Goal: Task Accomplishment & Management: Manage account settings

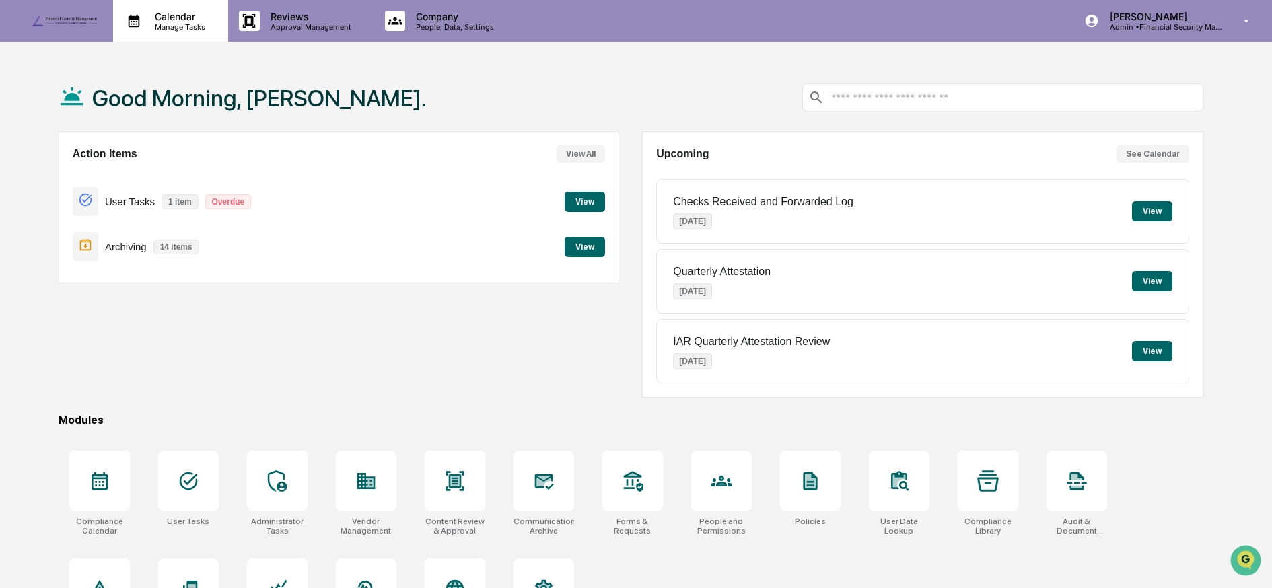
click at [144, 27] on p "Manage Tasks" at bounding box center [178, 26] width 68 height 9
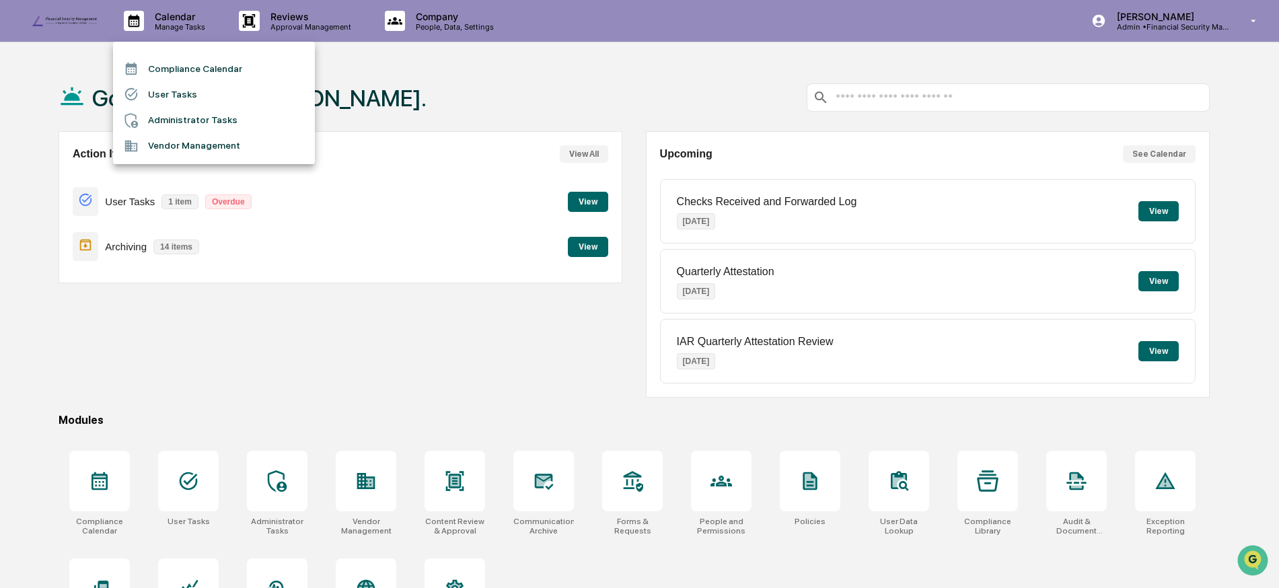
click at [153, 74] on li "Compliance Calendar" at bounding box center [214, 69] width 202 height 26
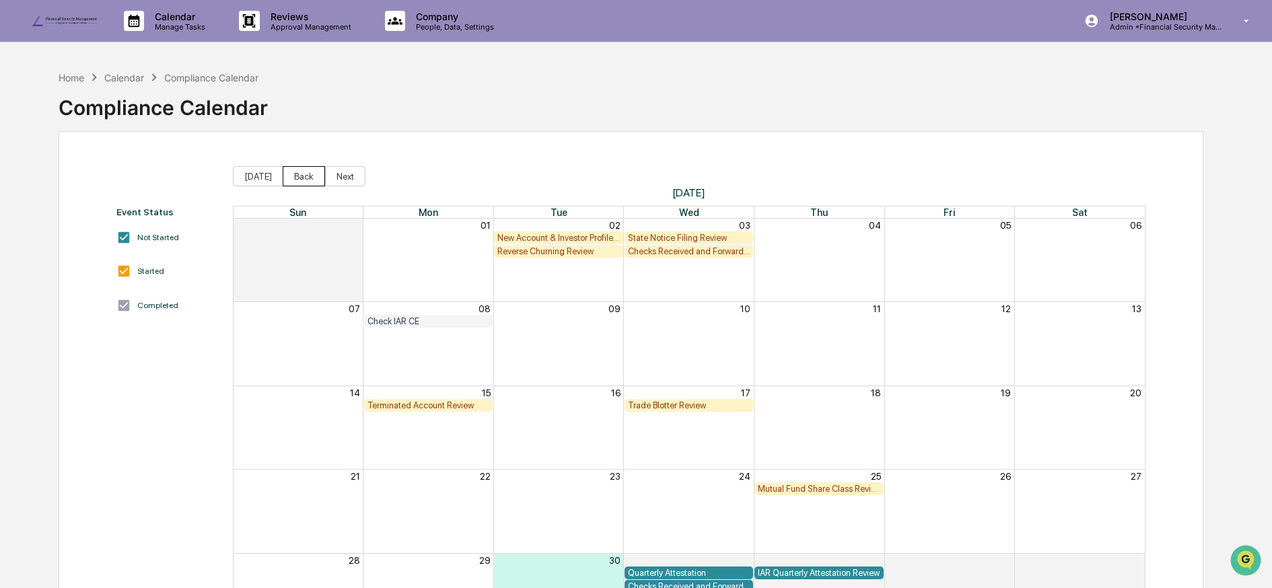
click at [289, 176] on button "Back" at bounding box center [304, 176] width 42 height 20
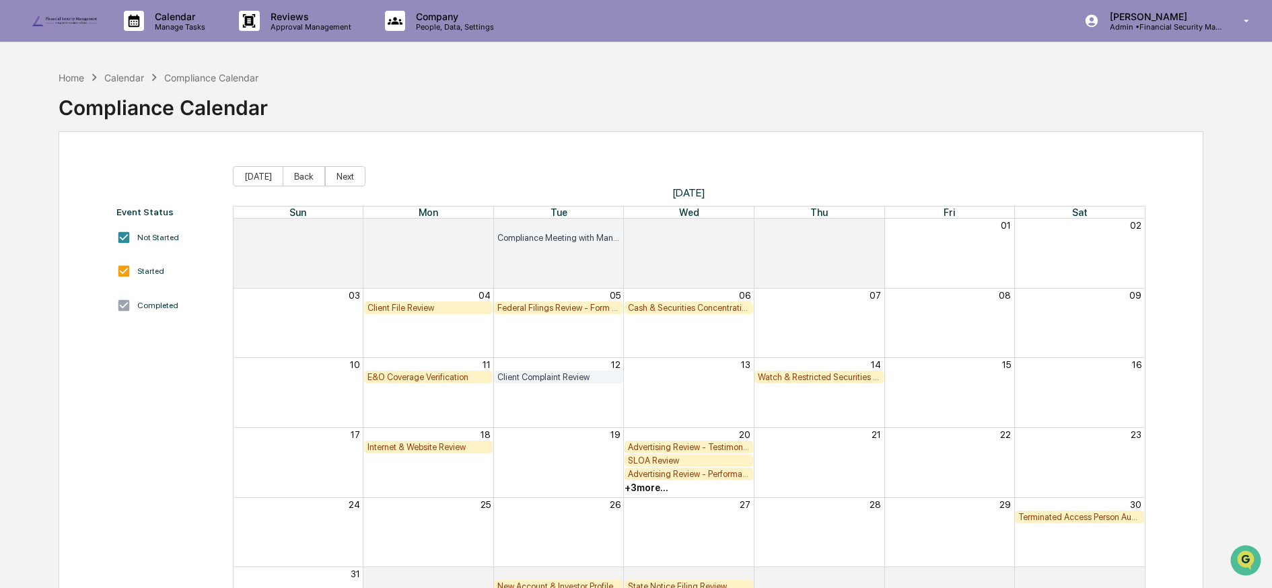
click at [289, 176] on button "Back" at bounding box center [304, 176] width 42 height 20
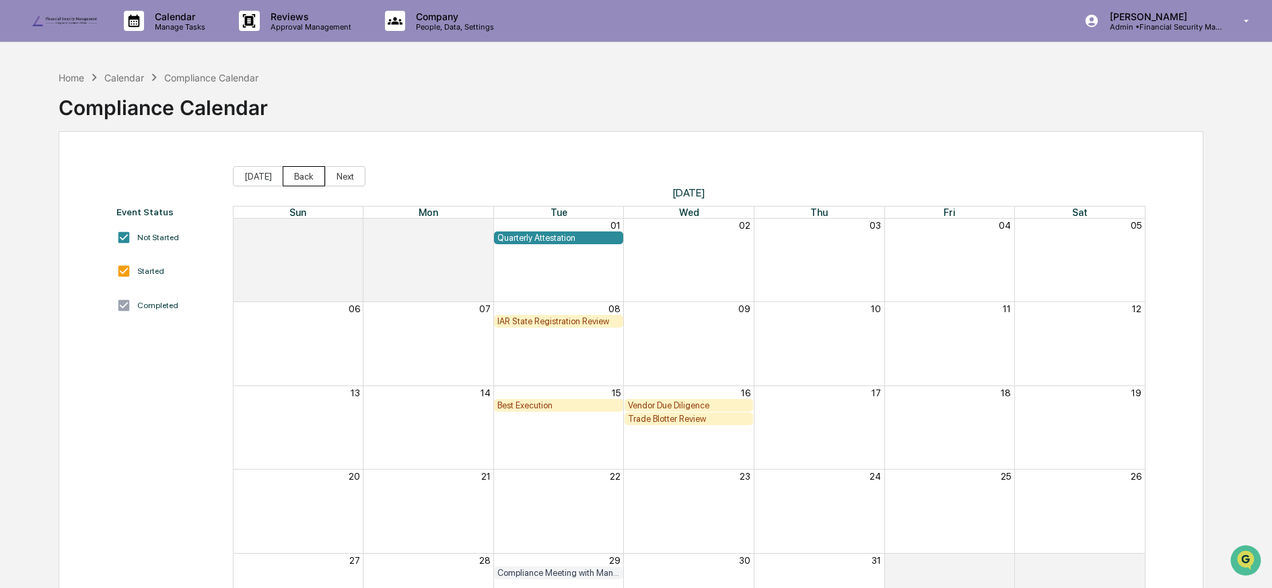
click at [289, 176] on button "Back" at bounding box center [304, 176] width 42 height 20
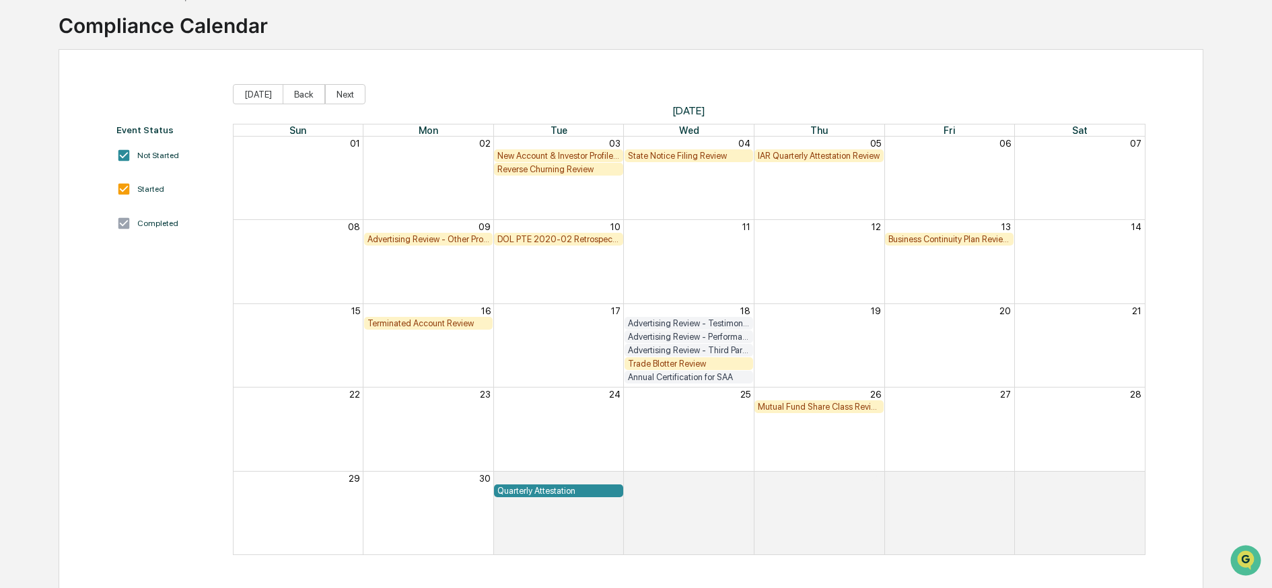
scroll to position [98, 0]
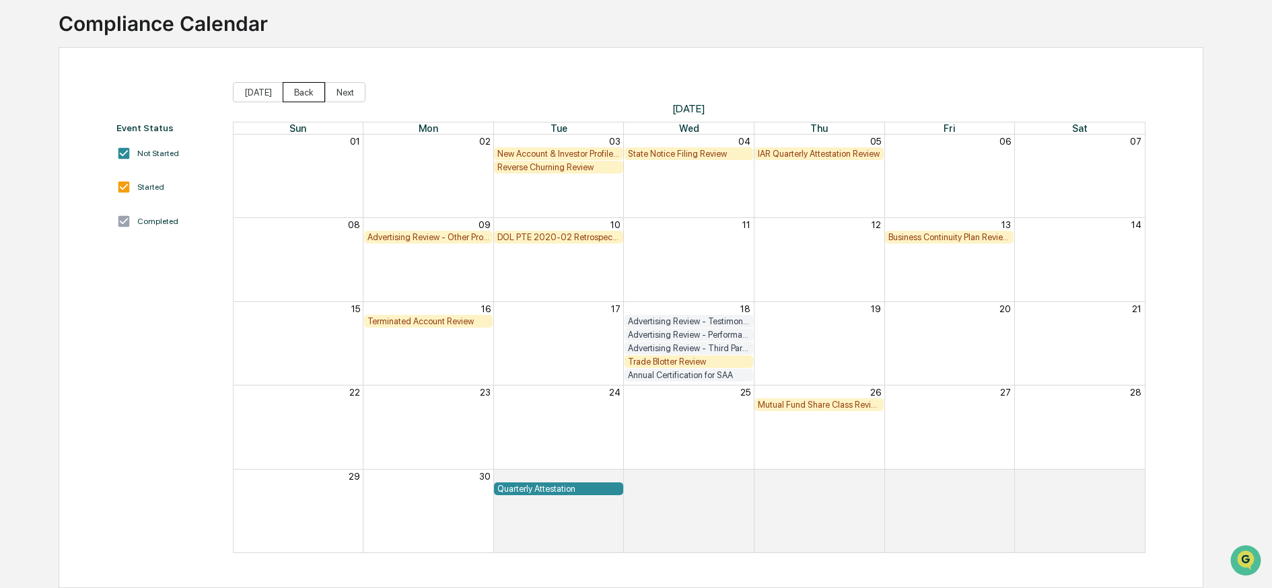
click at [303, 82] on button "Back" at bounding box center [304, 92] width 42 height 20
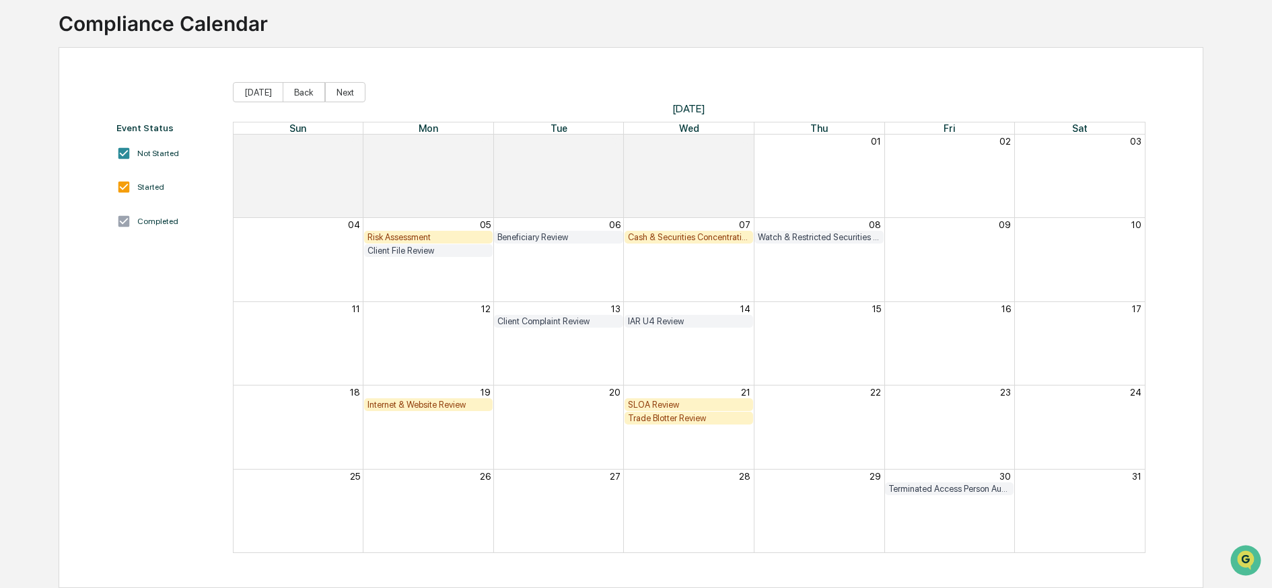
click at [650, 232] on div "Cash & Securities Concentration Review" at bounding box center [689, 237] width 122 height 10
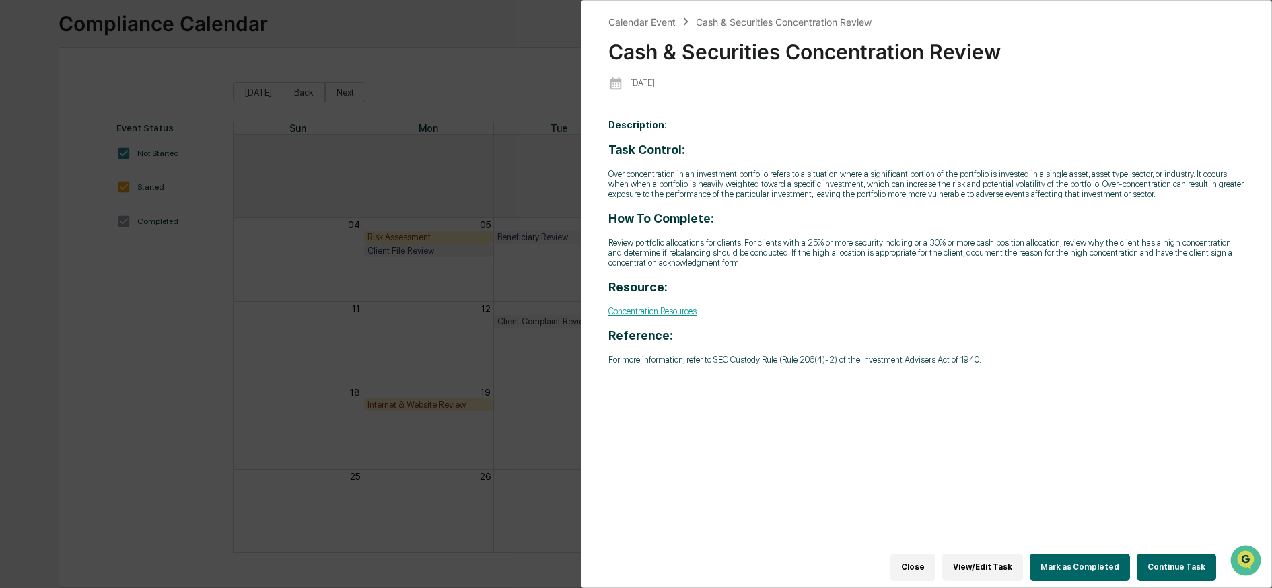
click at [1081, 559] on button "Mark as Completed" at bounding box center [1080, 567] width 100 height 27
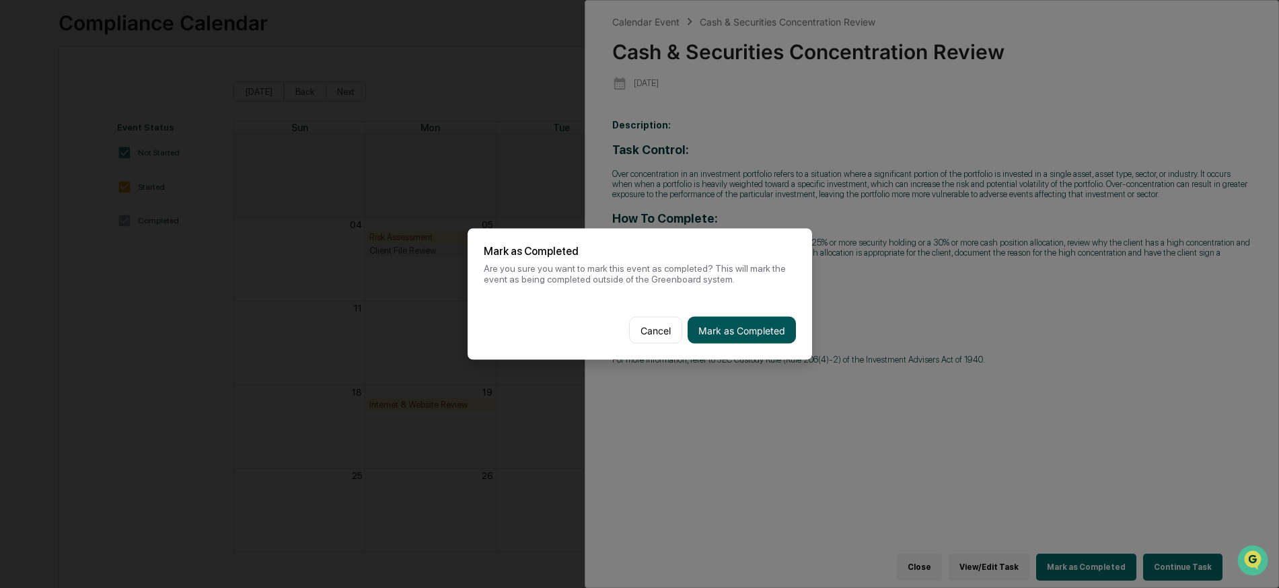
click at [758, 324] on button "Mark as Completed" at bounding box center [742, 330] width 108 height 27
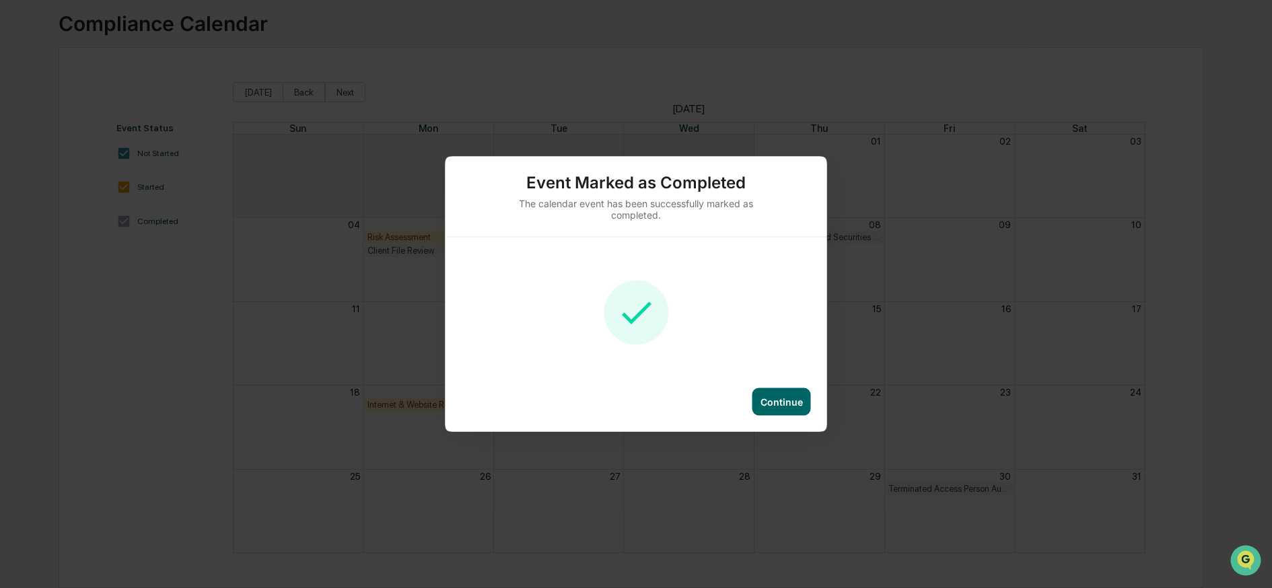
click at [781, 399] on div "Continue" at bounding box center [781, 401] width 42 height 11
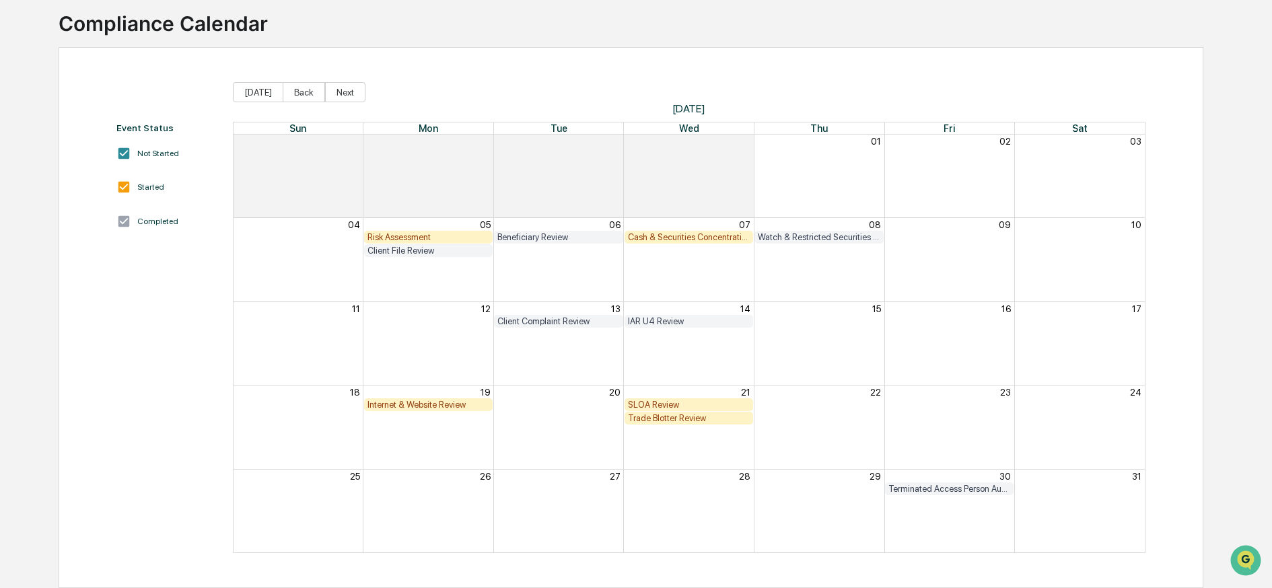
click at [446, 400] on div "Internet & Website Review" at bounding box center [428, 405] width 122 height 10
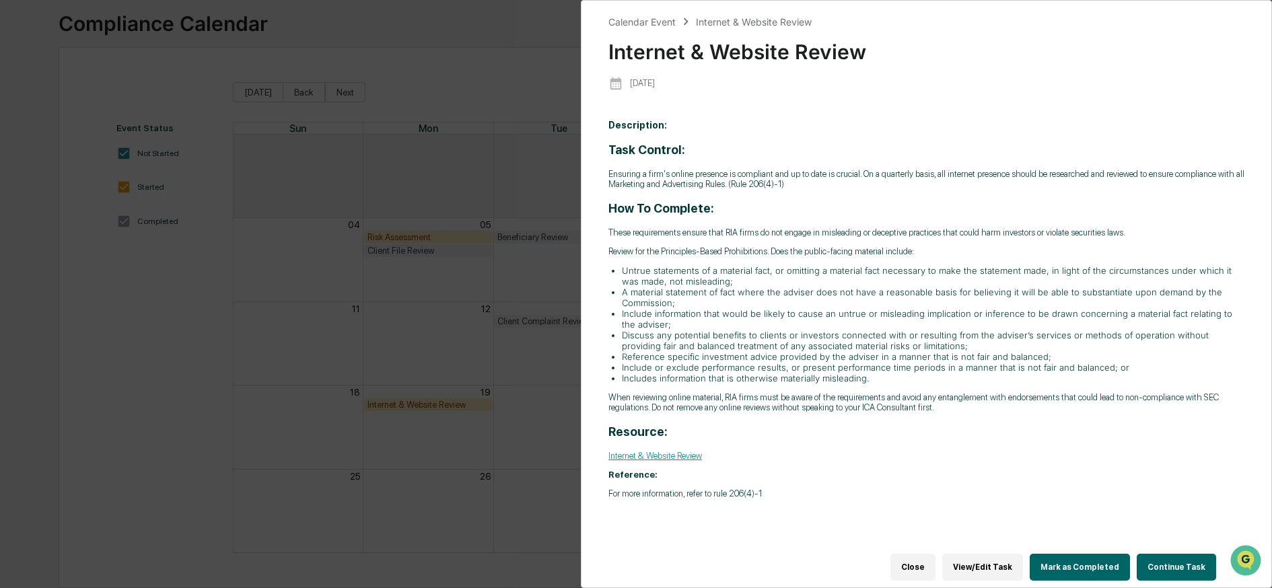
click at [1067, 554] on button "Mark as Completed" at bounding box center [1080, 567] width 100 height 27
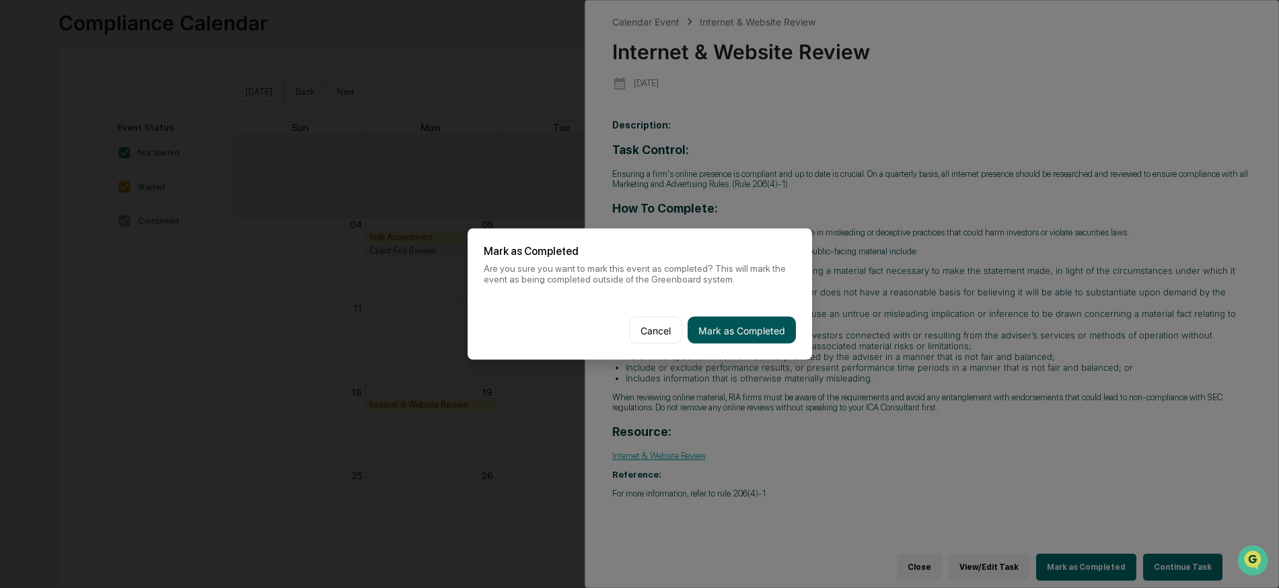
click at [764, 328] on button "Mark as Completed" at bounding box center [742, 330] width 108 height 27
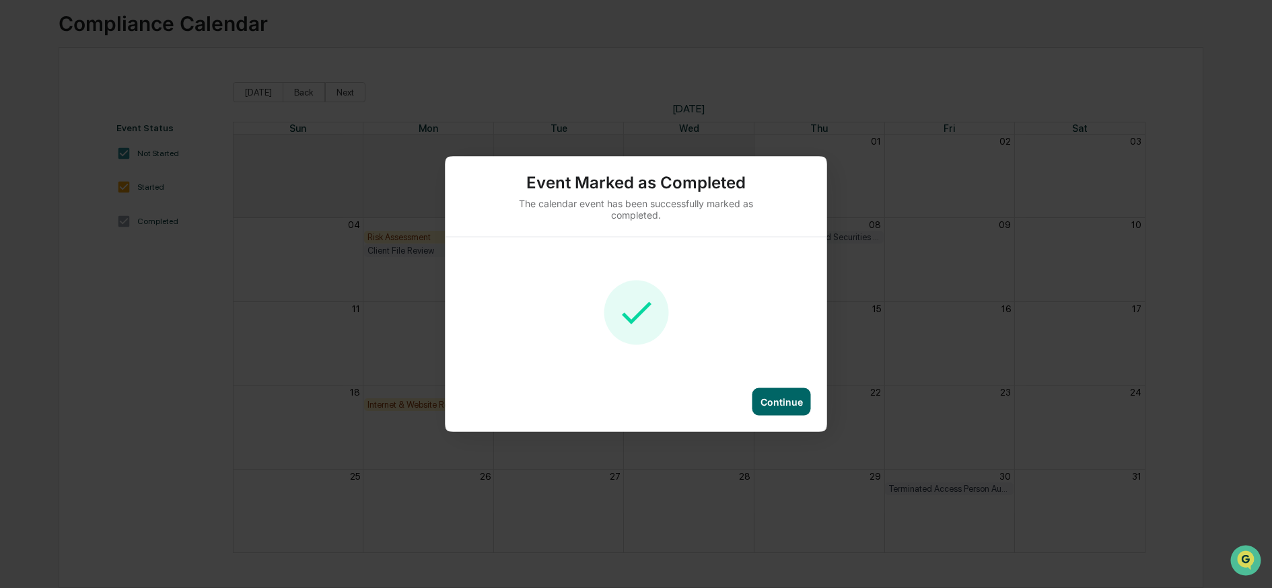
click at [796, 404] on div "Continue" at bounding box center [781, 401] width 42 height 11
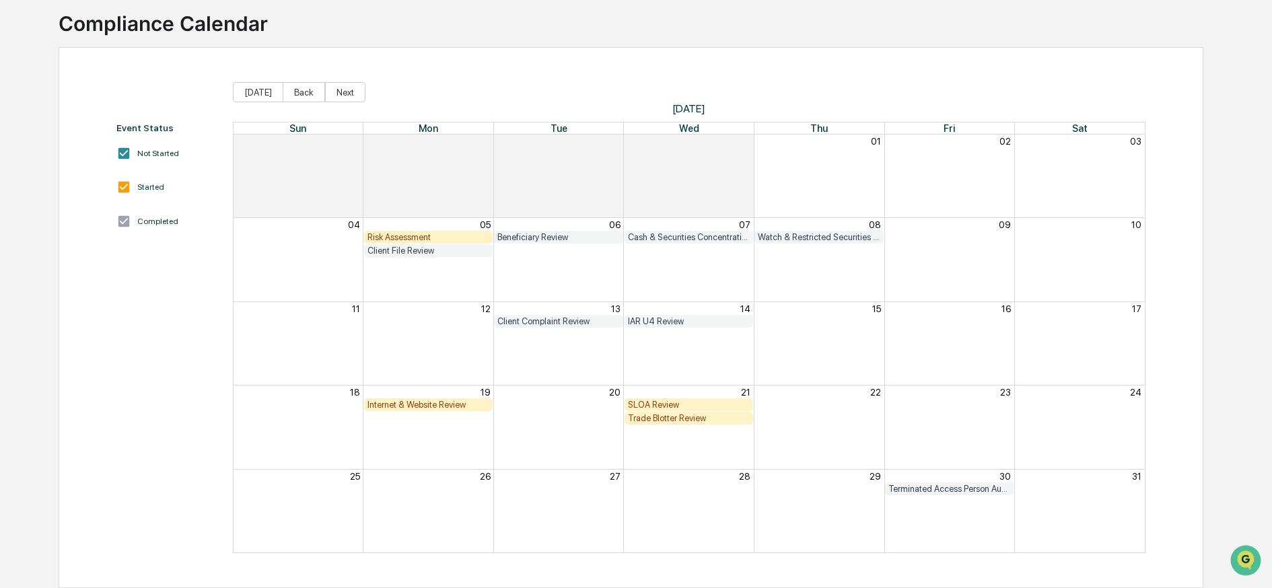
click at [733, 400] on div "SLOA Review" at bounding box center [689, 405] width 122 height 10
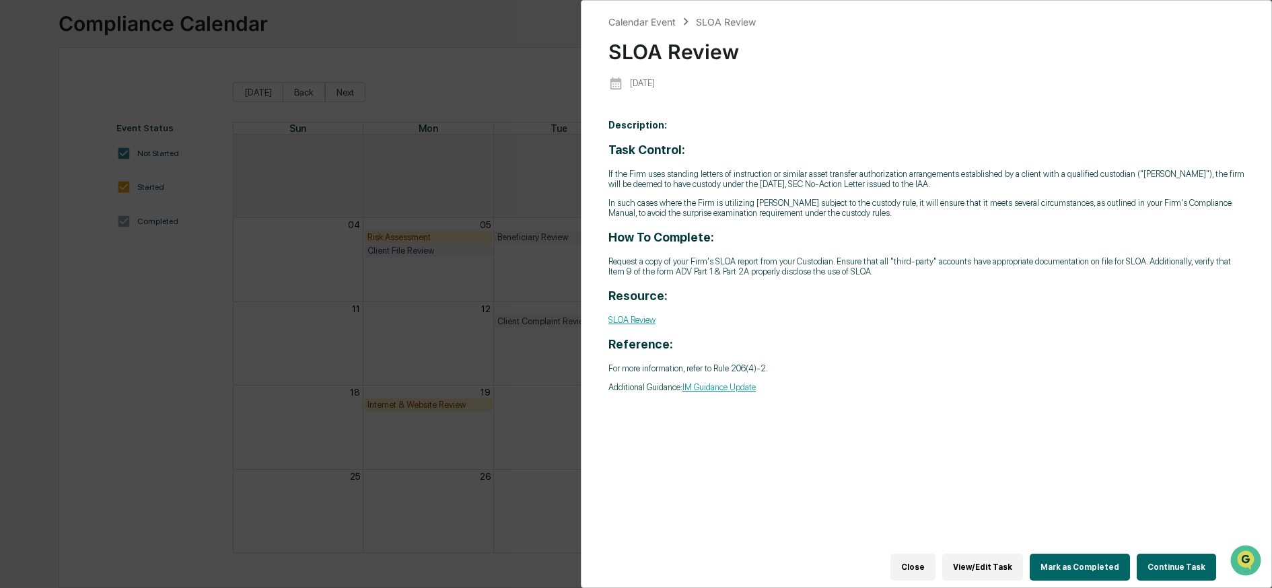
click at [1090, 569] on button "Mark as Completed" at bounding box center [1080, 567] width 100 height 27
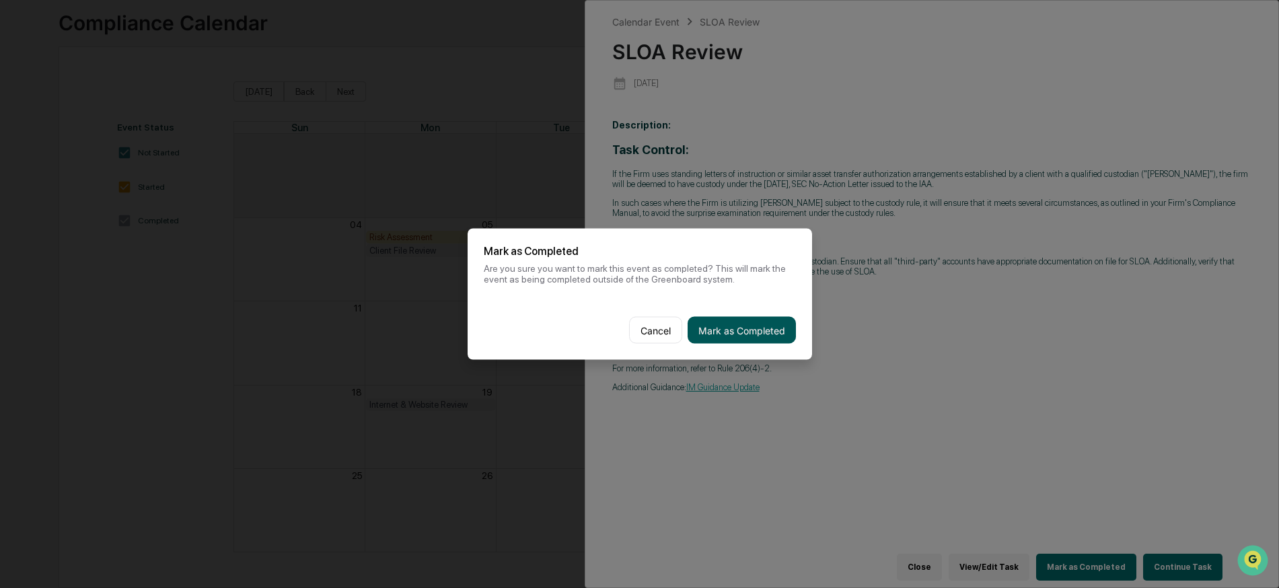
click at [748, 327] on button "Mark as Completed" at bounding box center [742, 330] width 108 height 27
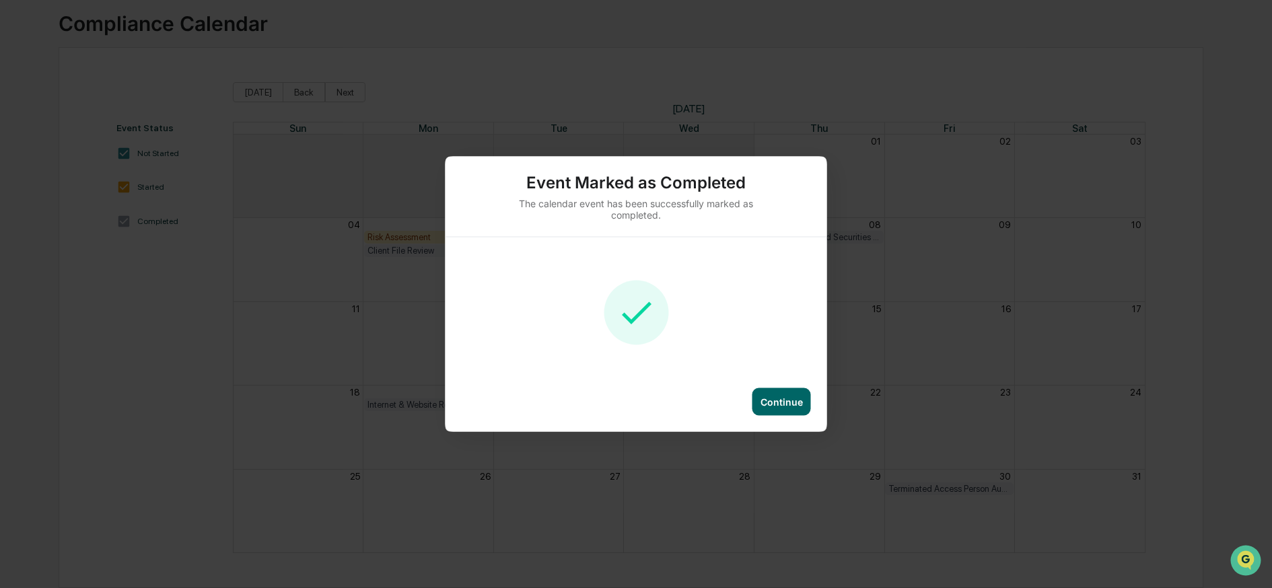
click at [776, 398] on div "Continue" at bounding box center [781, 401] width 42 height 11
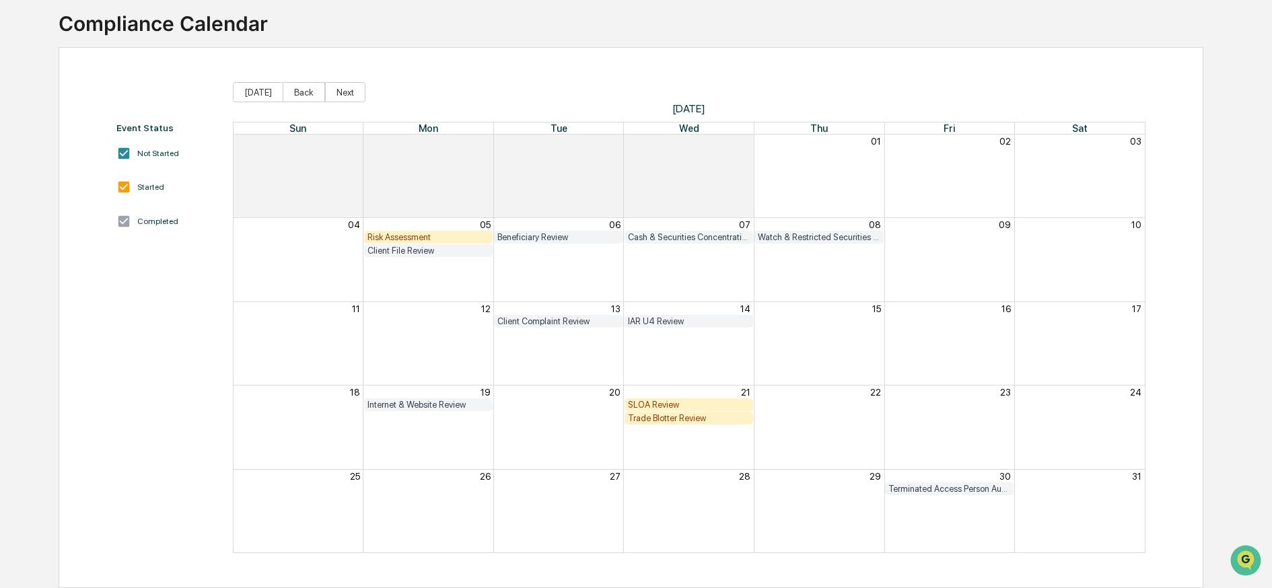
click at [684, 413] on div "Trade Blotter Review" at bounding box center [689, 418] width 122 height 10
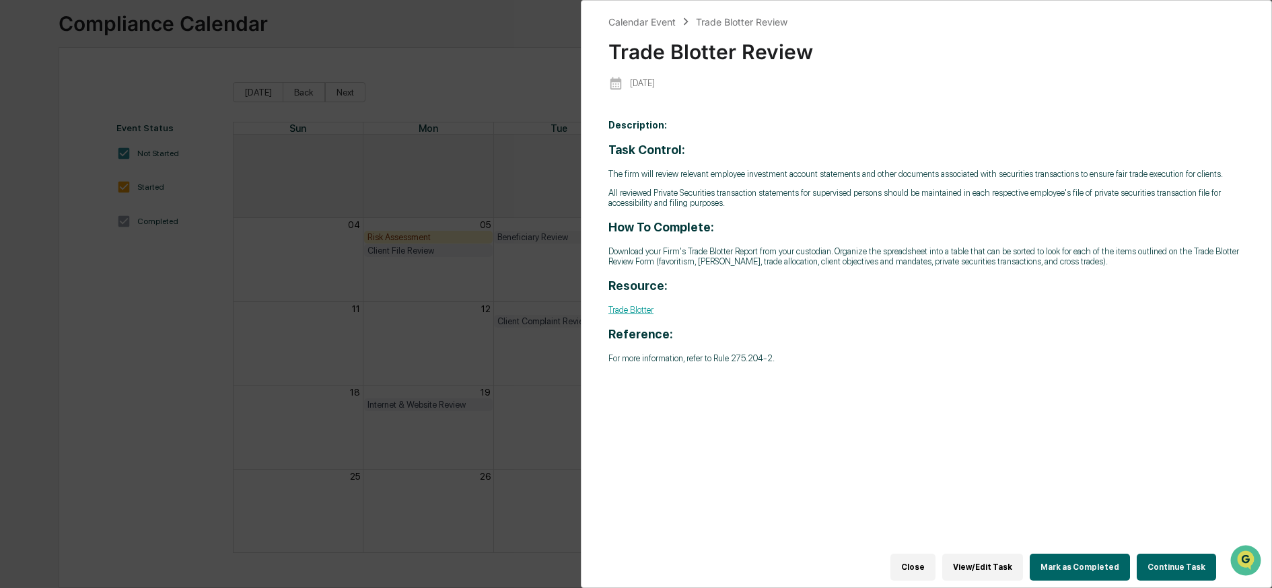
click at [1076, 560] on button "Mark as Completed" at bounding box center [1080, 567] width 100 height 27
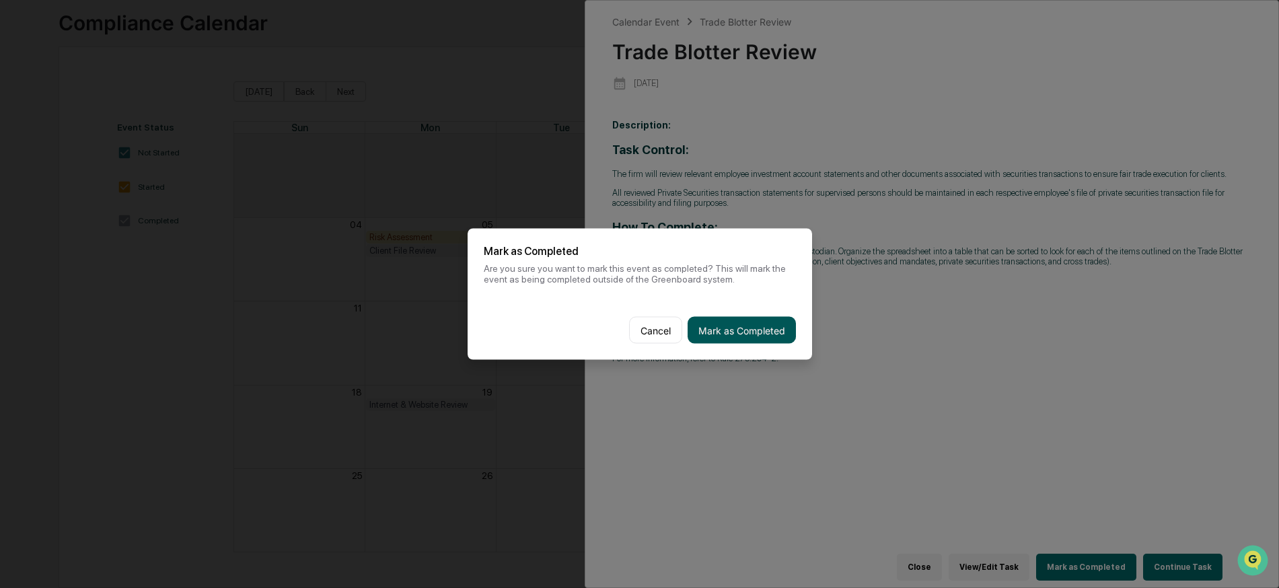
click at [710, 322] on button "Mark as Completed" at bounding box center [742, 330] width 108 height 27
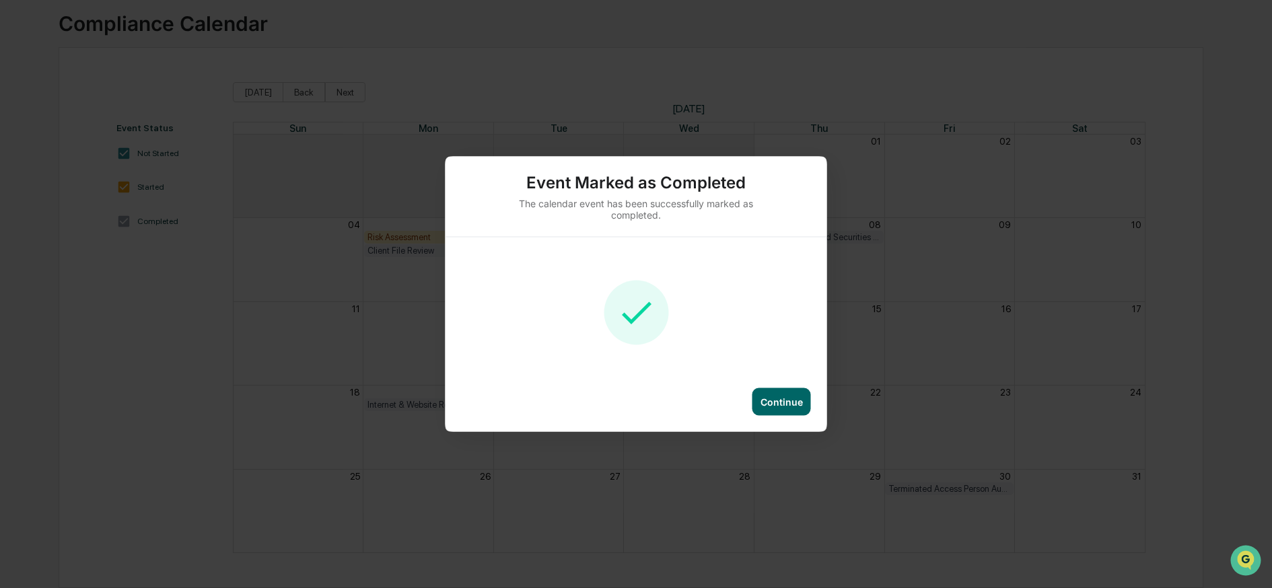
click at [785, 398] on div "Continue" at bounding box center [781, 401] width 42 height 11
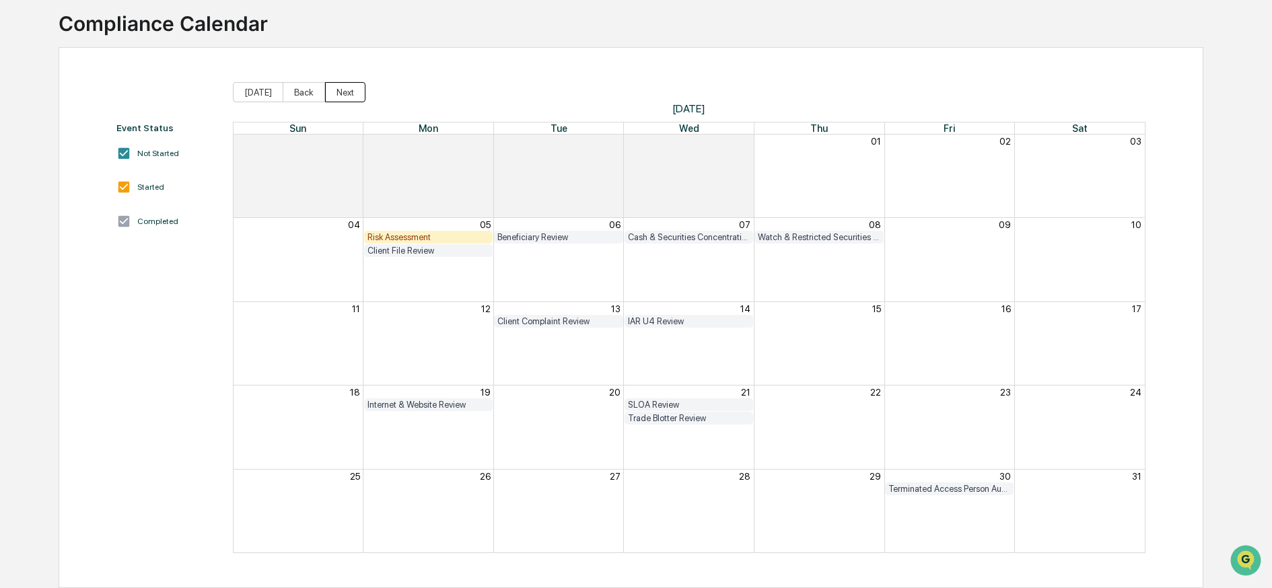
click at [328, 82] on button "Next" at bounding box center [345, 92] width 40 height 20
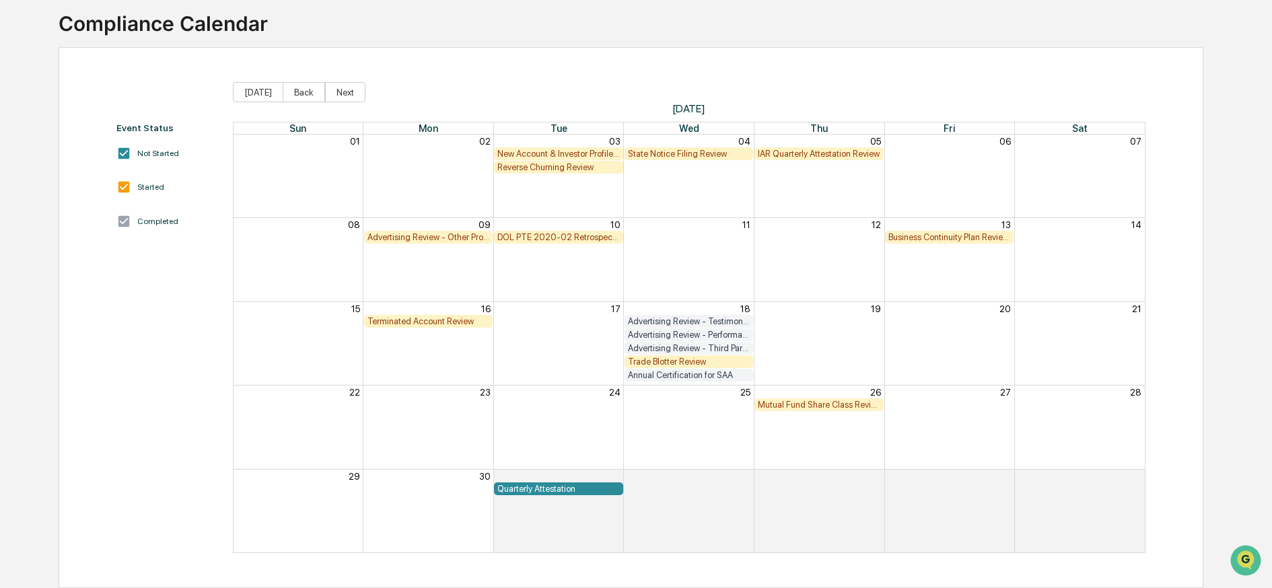
click at [532, 149] on div "New Account & Investor Profile Review" at bounding box center [558, 154] width 122 height 10
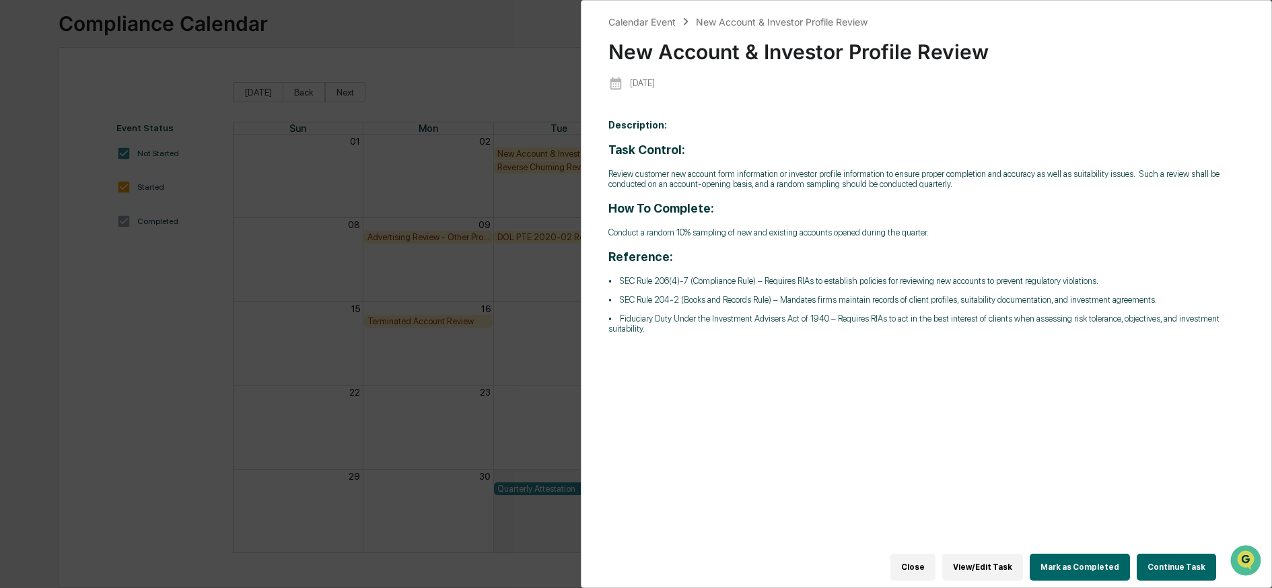
click at [1060, 563] on button "Mark as Completed" at bounding box center [1080, 567] width 100 height 27
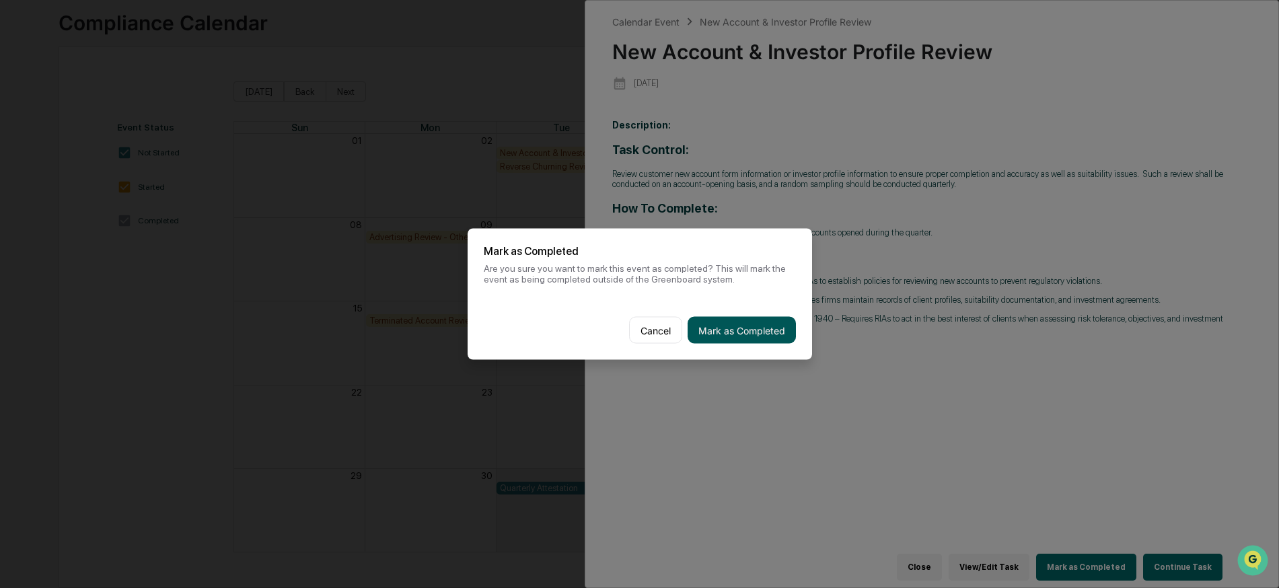
click at [733, 322] on button "Mark as Completed" at bounding box center [742, 330] width 108 height 27
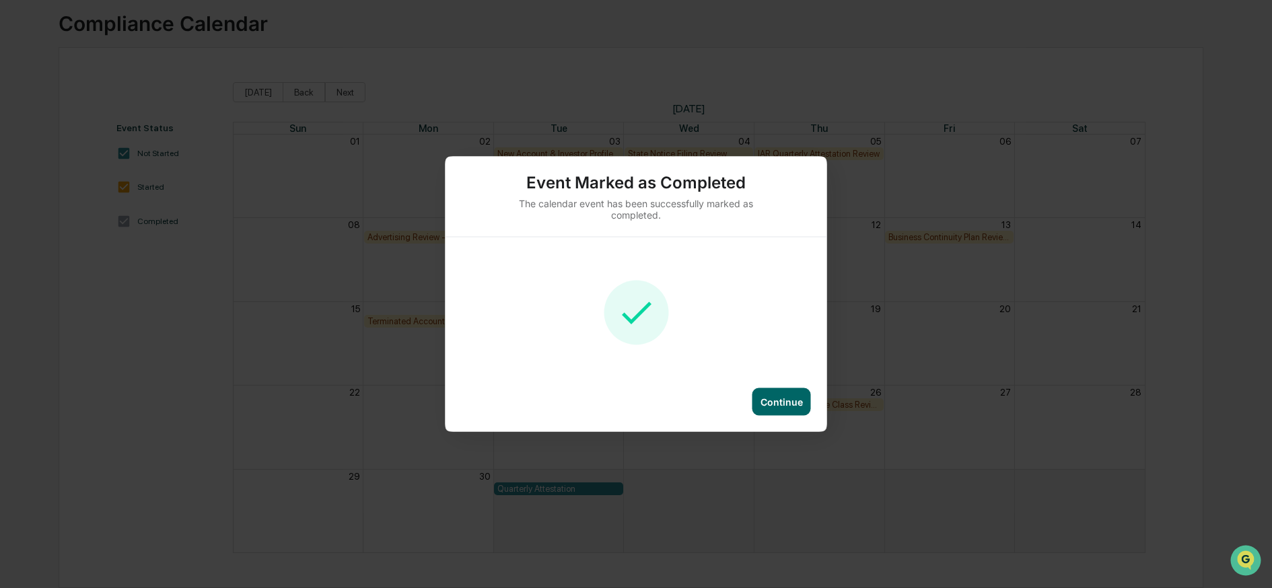
click at [794, 399] on div "Continue" at bounding box center [781, 401] width 42 height 11
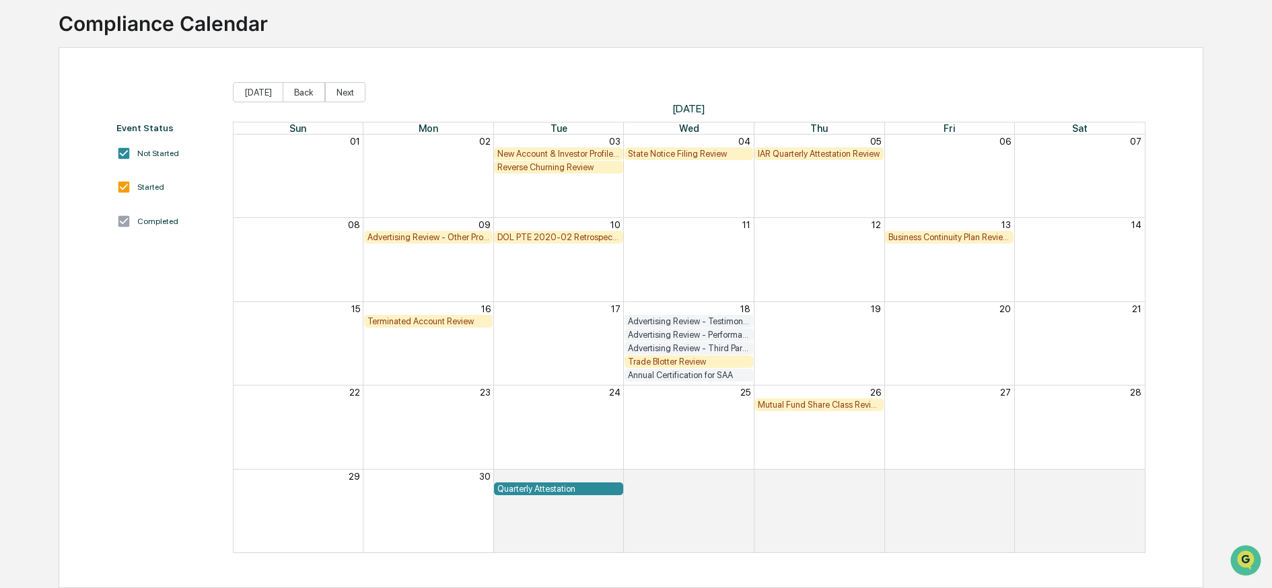
click at [577, 162] on div "Reverse Churning Review" at bounding box center [558, 167] width 122 height 10
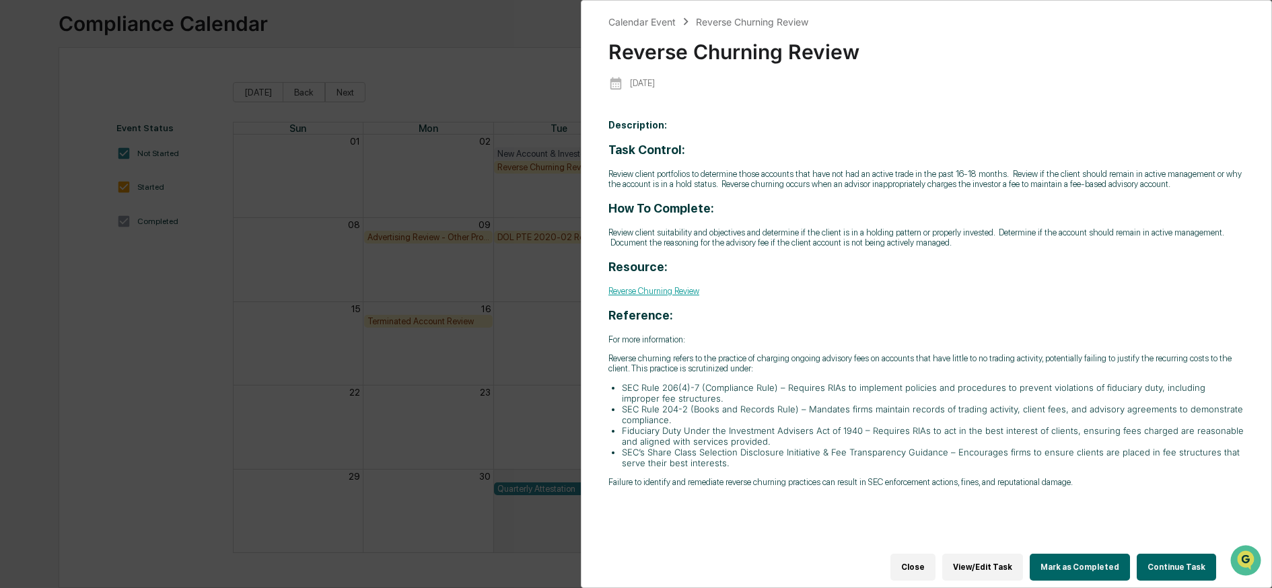
click at [933, 554] on button "Close" at bounding box center [912, 567] width 45 height 27
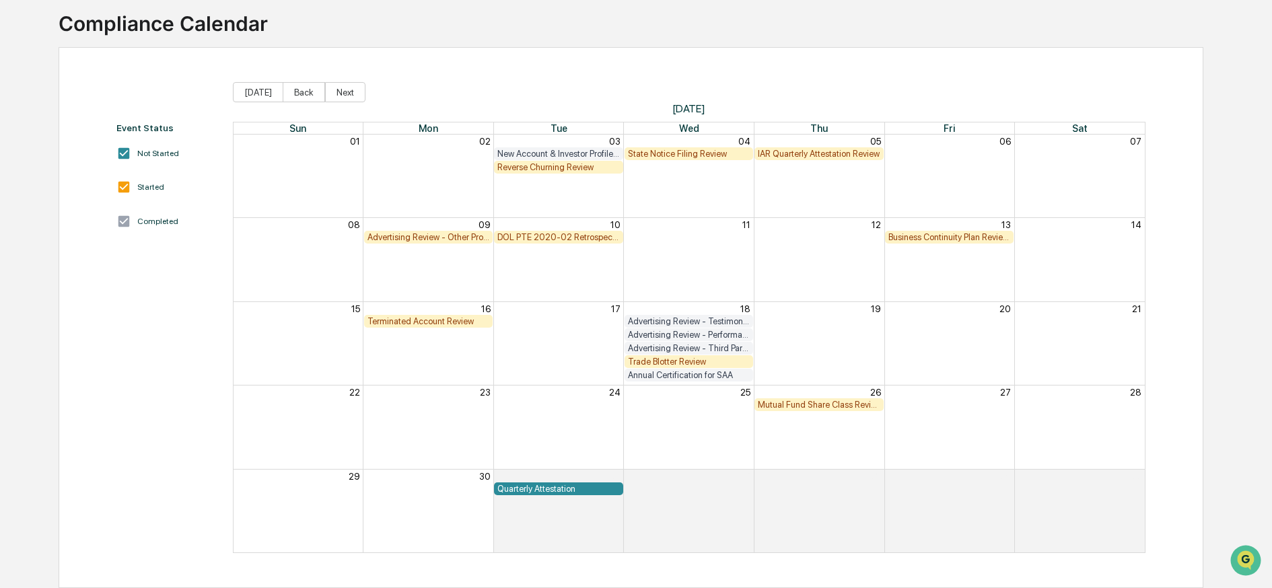
click at [685, 149] on div "State Notice Filing Review" at bounding box center [689, 154] width 122 height 10
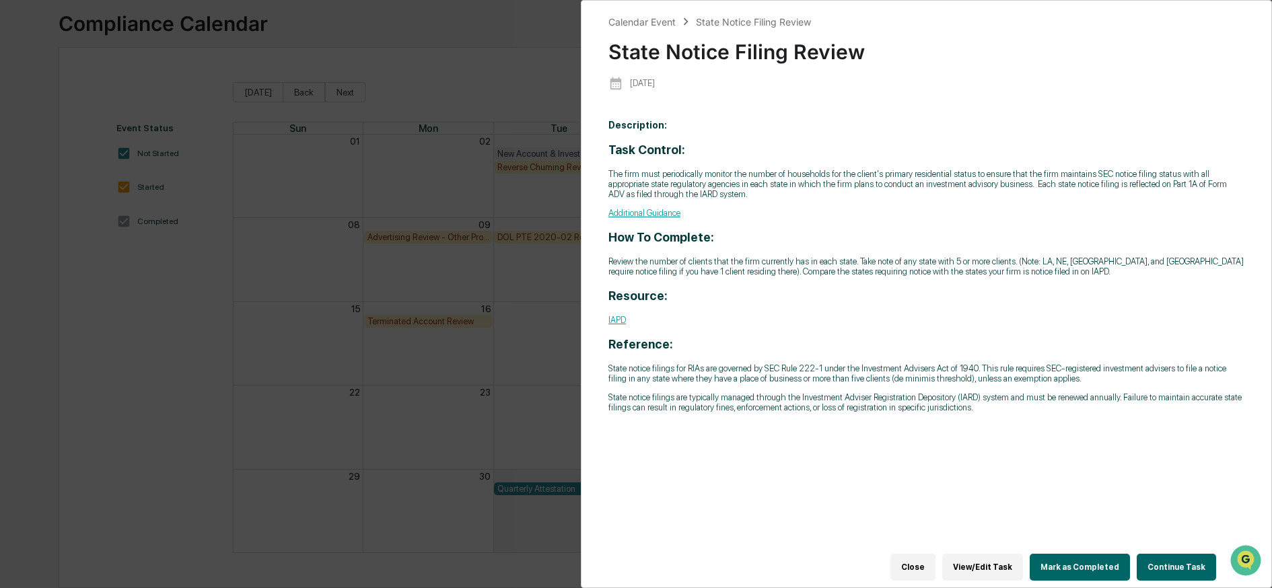
click at [1081, 555] on button "Mark as Completed" at bounding box center [1080, 567] width 100 height 27
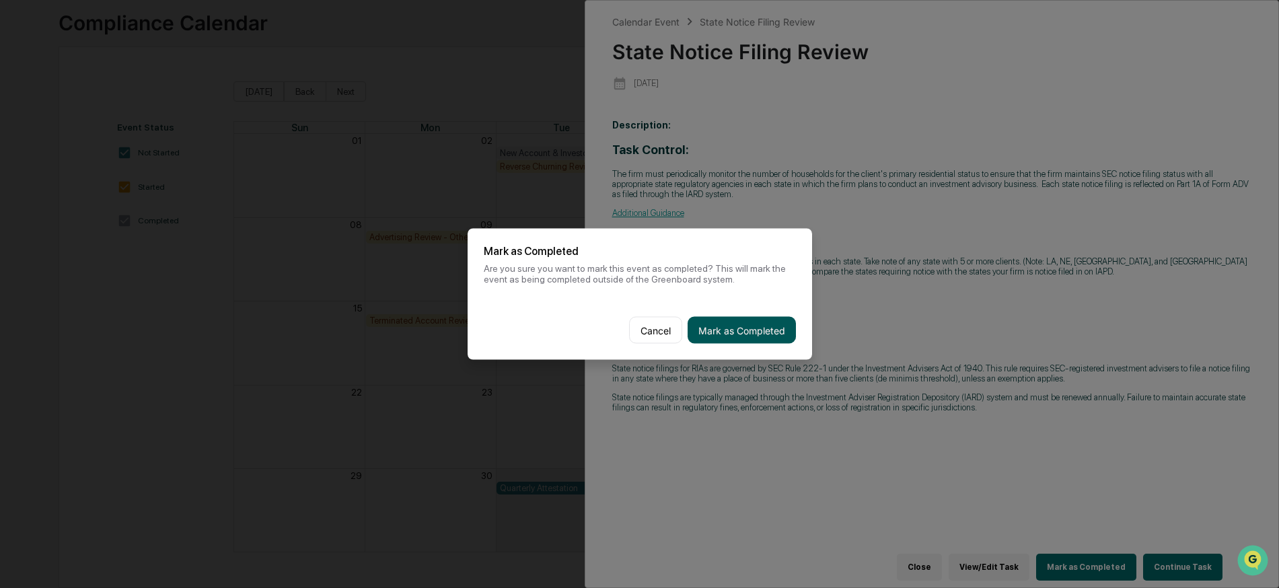
click at [761, 326] on button "Mark as Completed" at bounding box center [742, 330] width 108 height 27
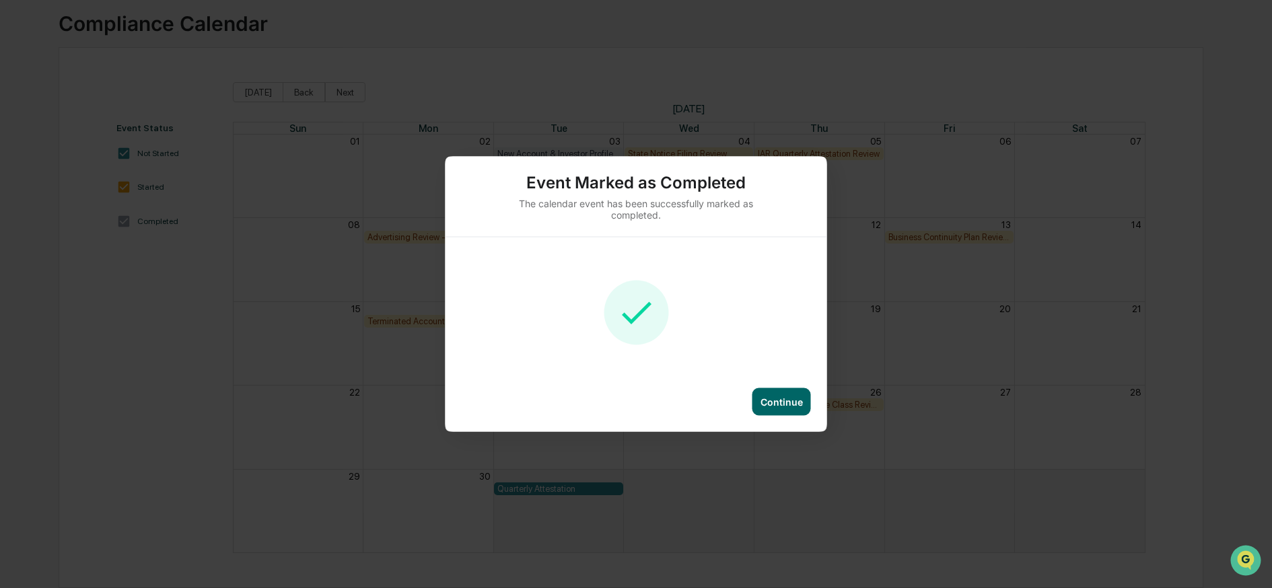
click at [787, 404] on div "Continue" at bounding box center [781, 401] width 42 height 11
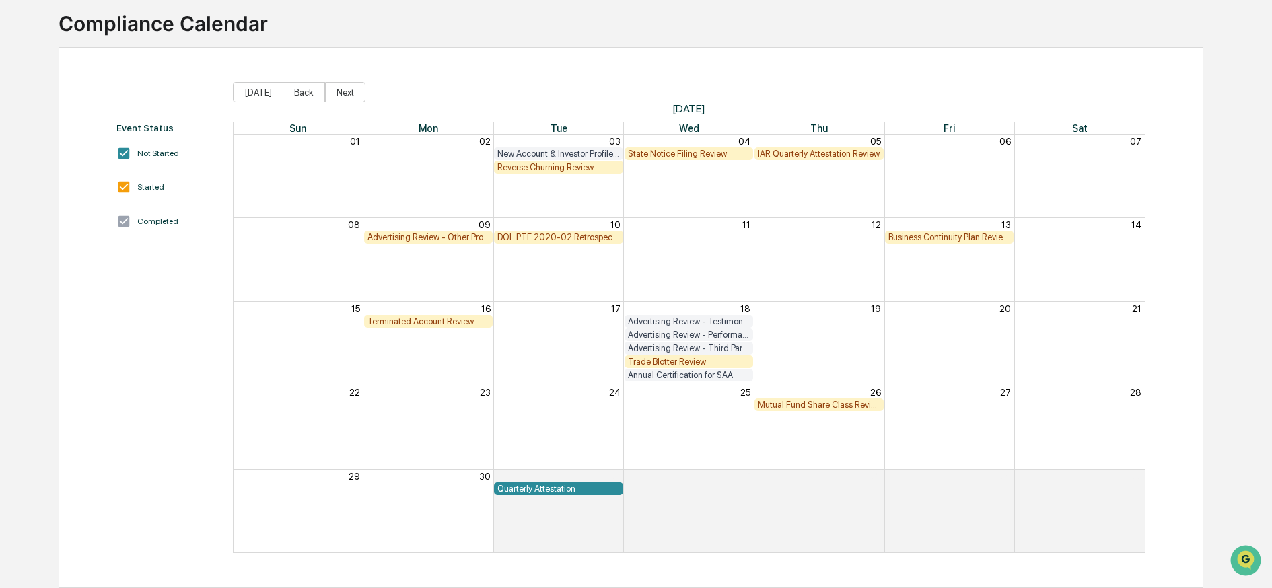
click at [812, 149] on div "IAR Quarterly Attestation Review" at bounding box center [819, 154] width 122 height 10
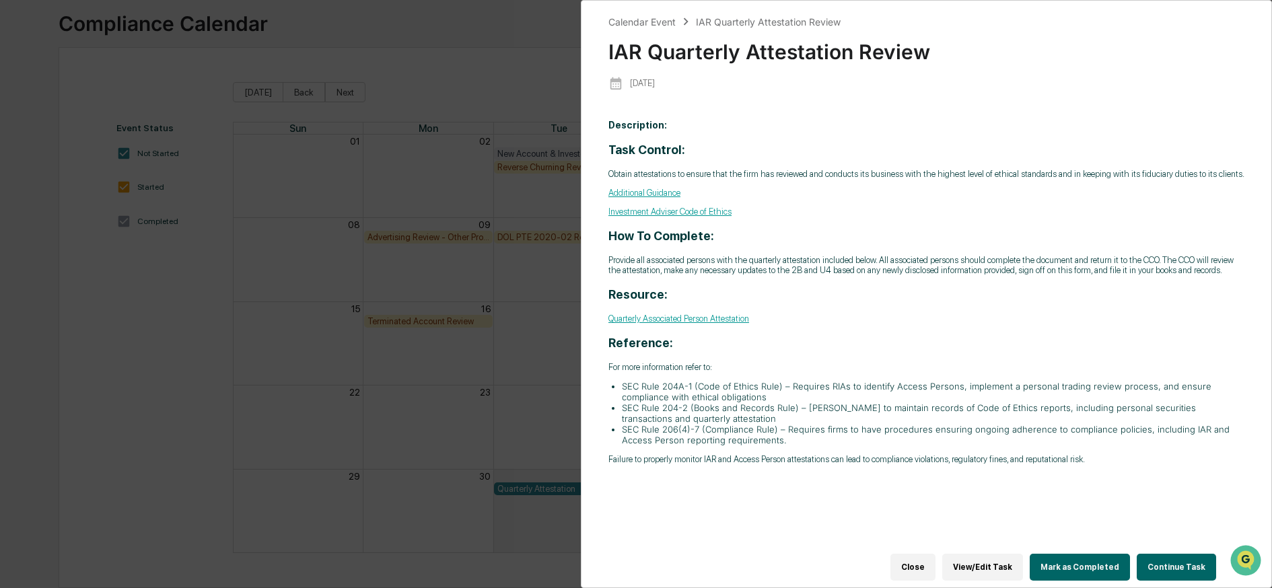
click at [1073, 562] on button "Mark as Completed" at bounding box center [1080, 567] width 100 height 27
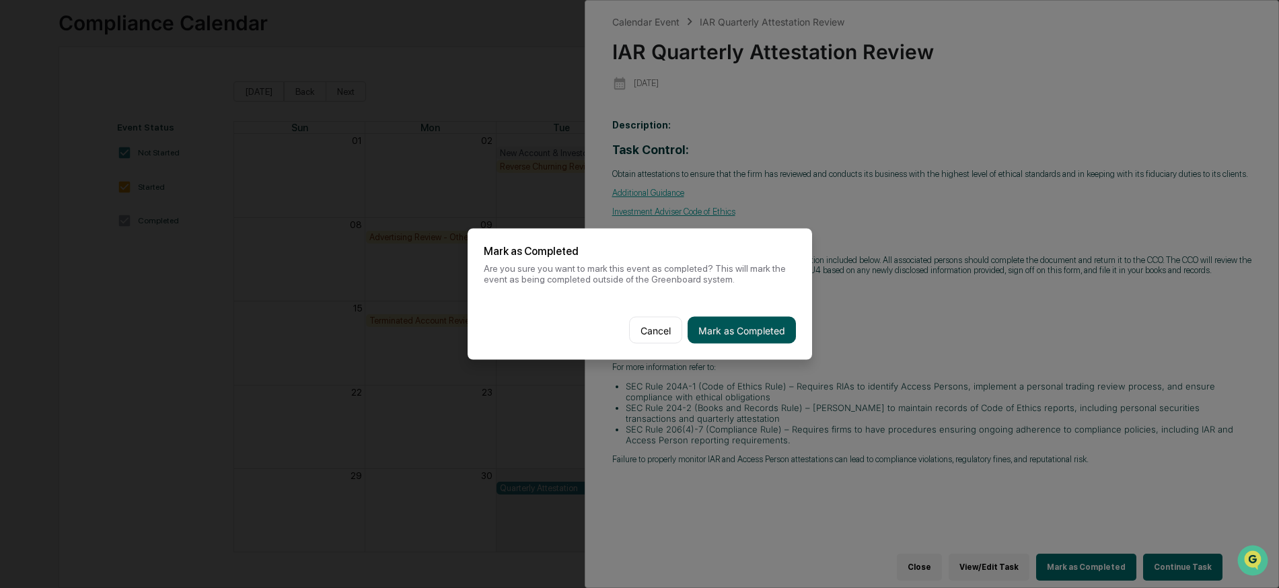
click at [734, 320] on button "Mark as Completed" at bounding box center [742, 330] width 108 height 27
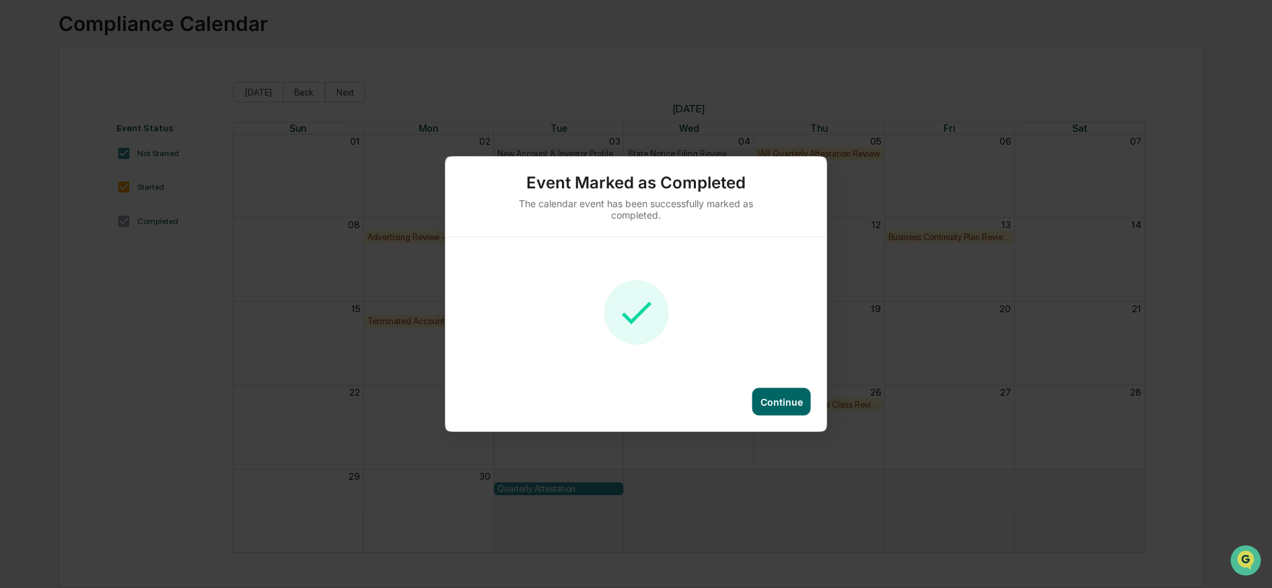
click at [779, 398] on div "Continue" at bounding box center [781, 401] width 42 height 11
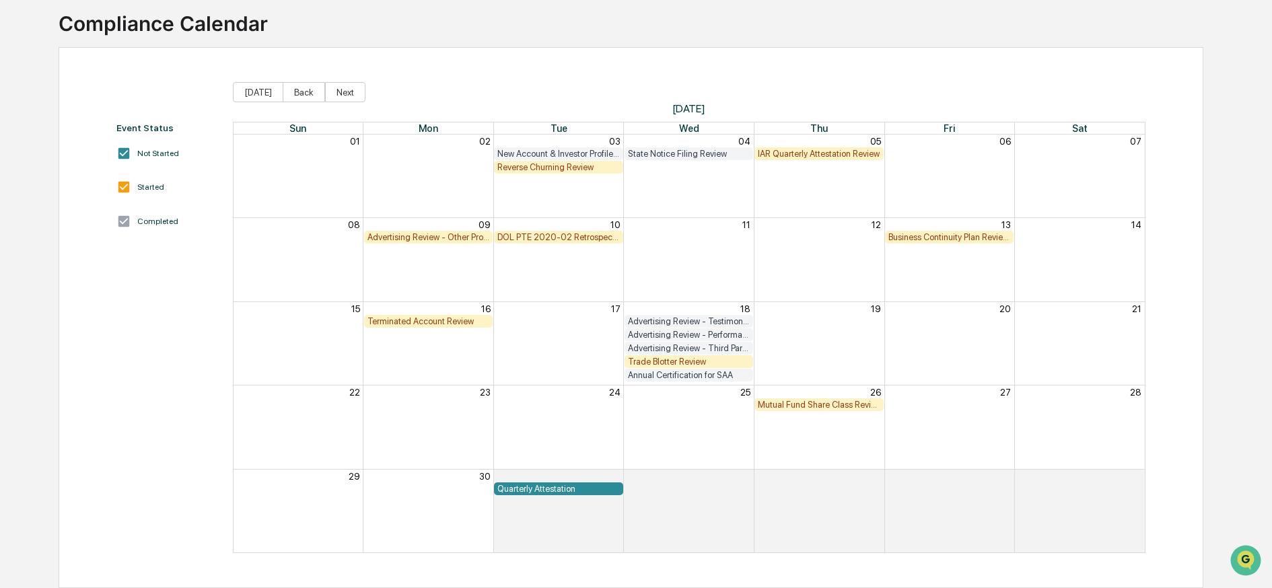
click at [458, 232] on div "Advertising Review - Other Prohibited References" at bounding box center [428, 237] width 122 height 10
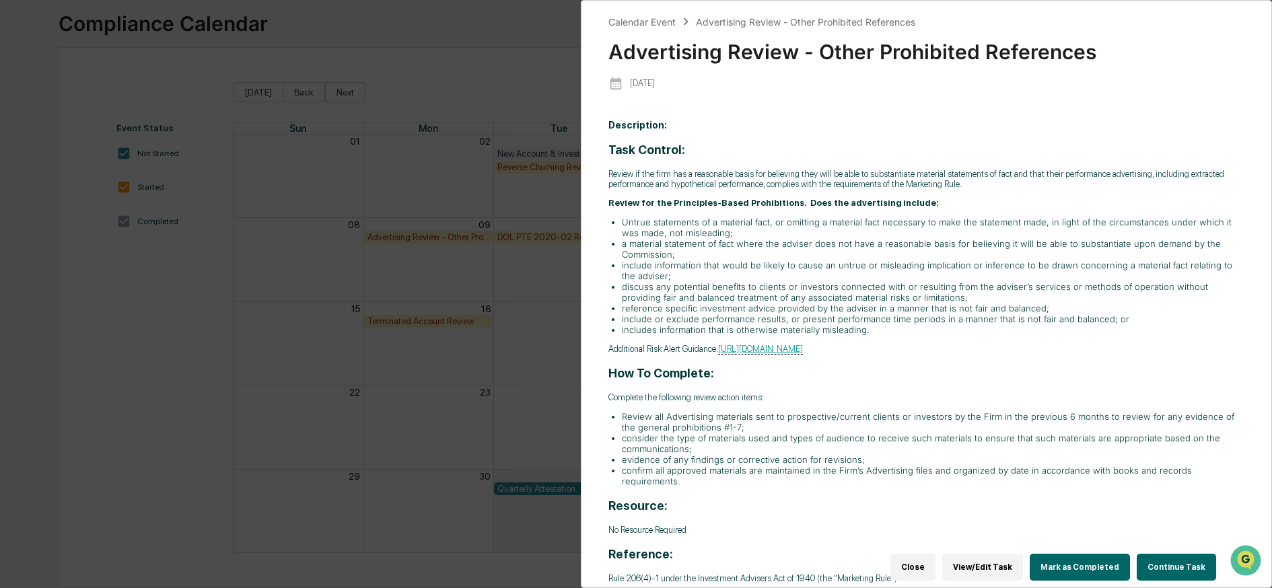
click at [1064, 554] on button "Mark as Completed" at bounding box center [1080, 567] width 100 height 27
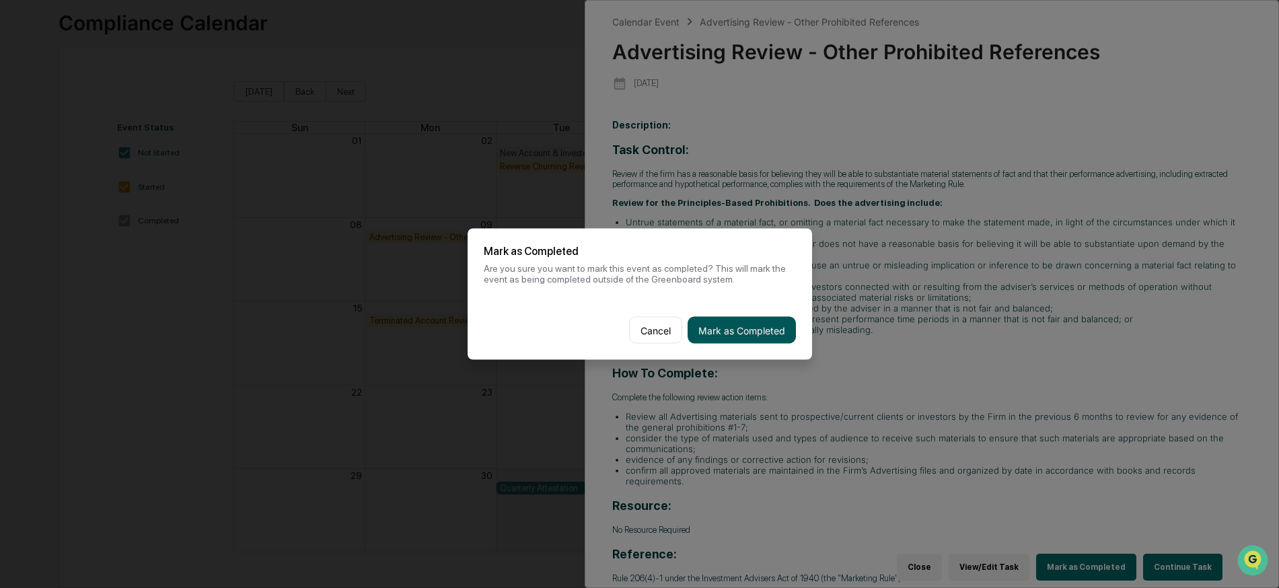
click at [758, 324] on button "Mark as Completed" at bounding box center [742, 330] width 108 height 27
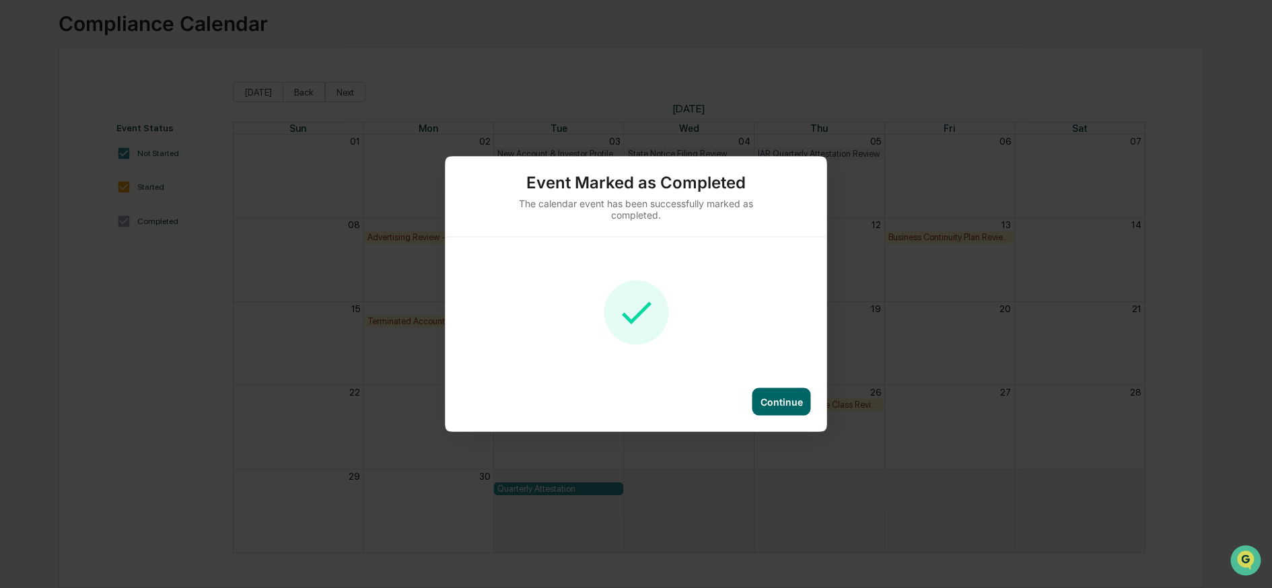
click at [791, 396] on div "Continue" at bounding box center [781, 401] width 42 height 11
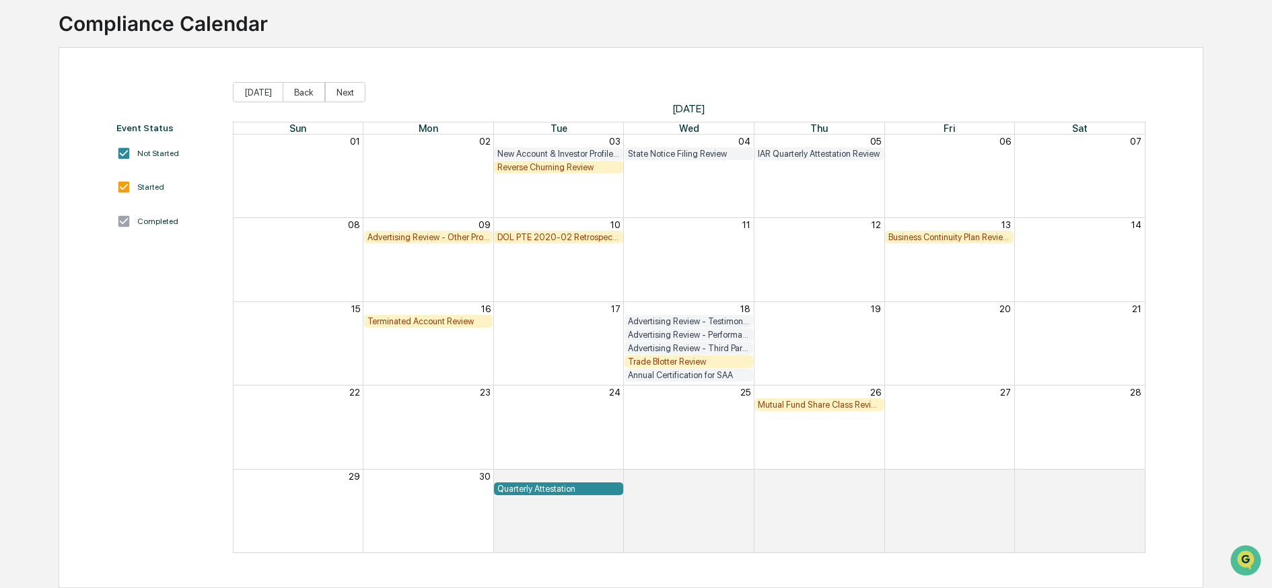
click at [551, 232] on div "DOL PTE 2020-02 Retrospective Review" at bounding box center [558, 237] width 122 height 10
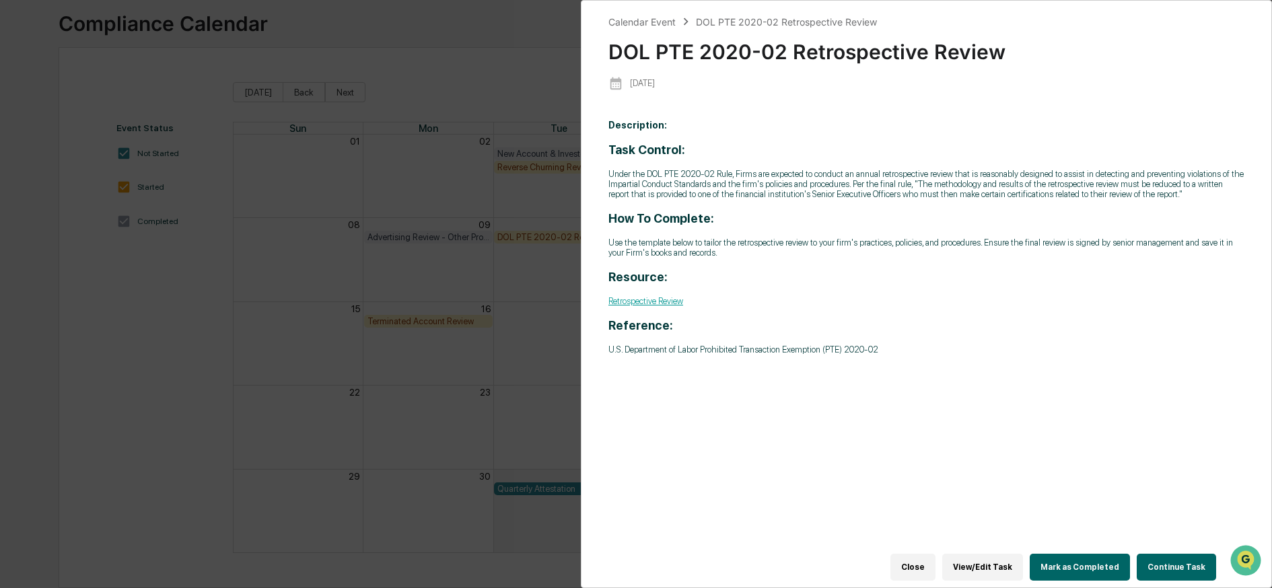
click at [1067, 558] on button "Mark as Completed" at bounding box center [1080, 567] width 100 height 27
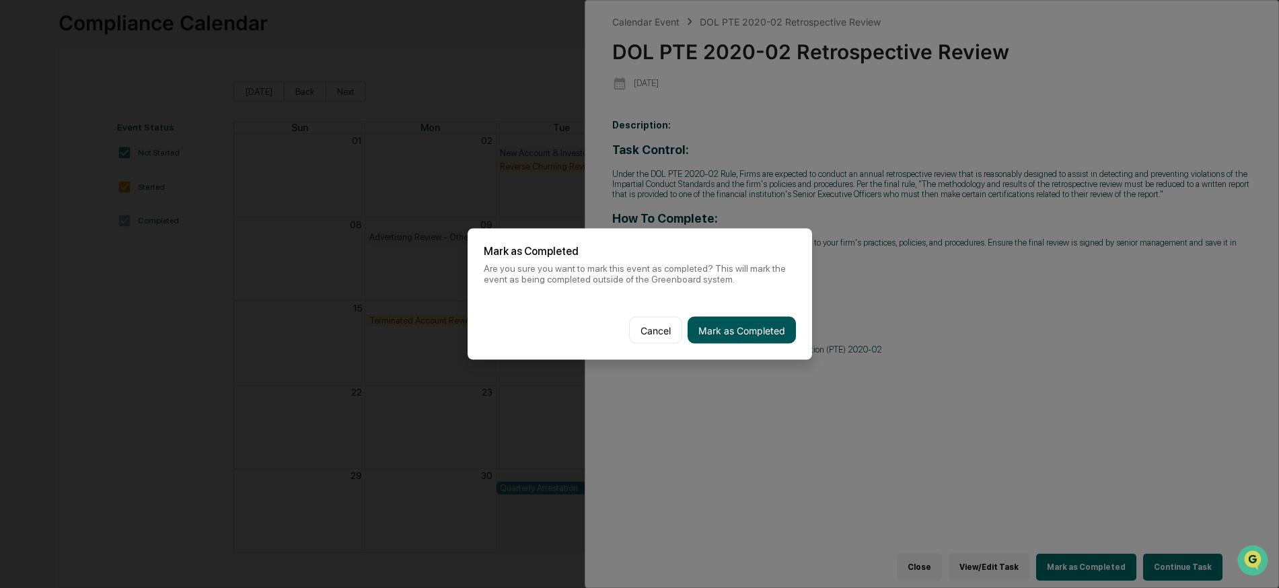
click at [741, 324] on button "Mark as Completed" at bounding box center [742, 330] width 108 height 27
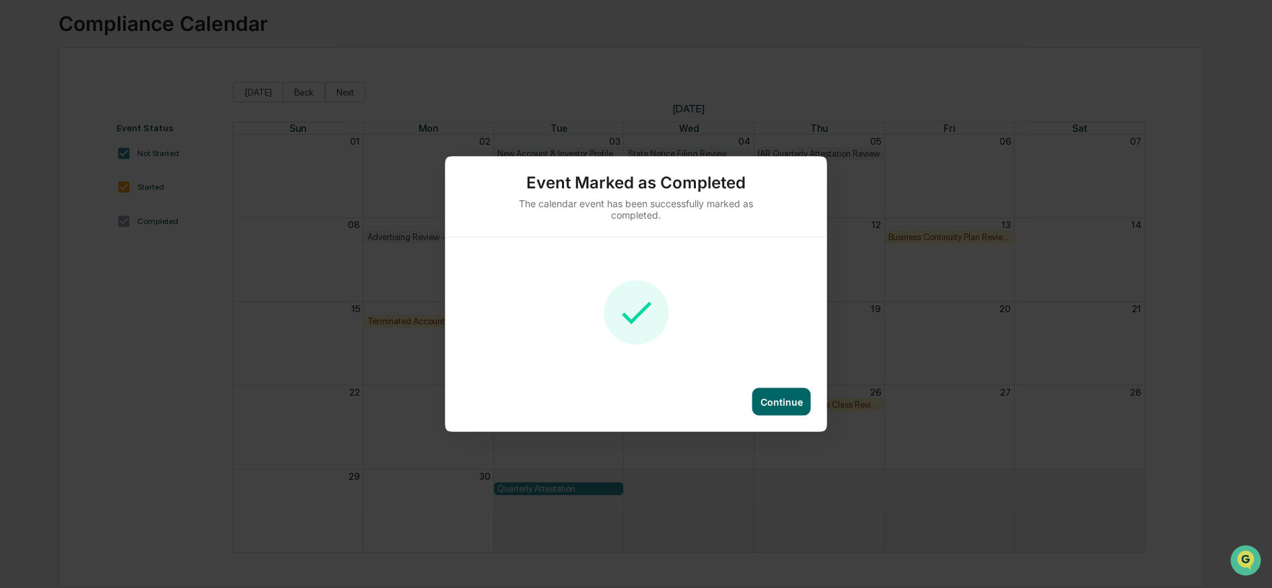
click at [775, 403] on div "Continue" at bounding box center [781, 401] width 42 height 11
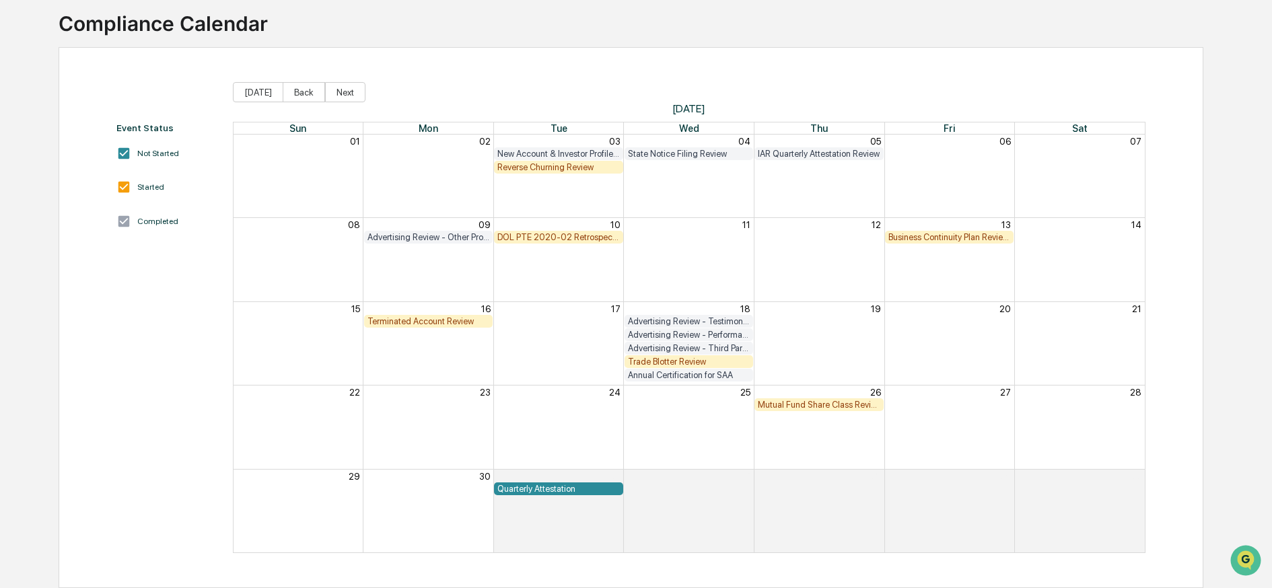
click at [904, 232] on div "Business Continuity Plan Review & Test" at bounding box center [949, 237] width 122 height 10
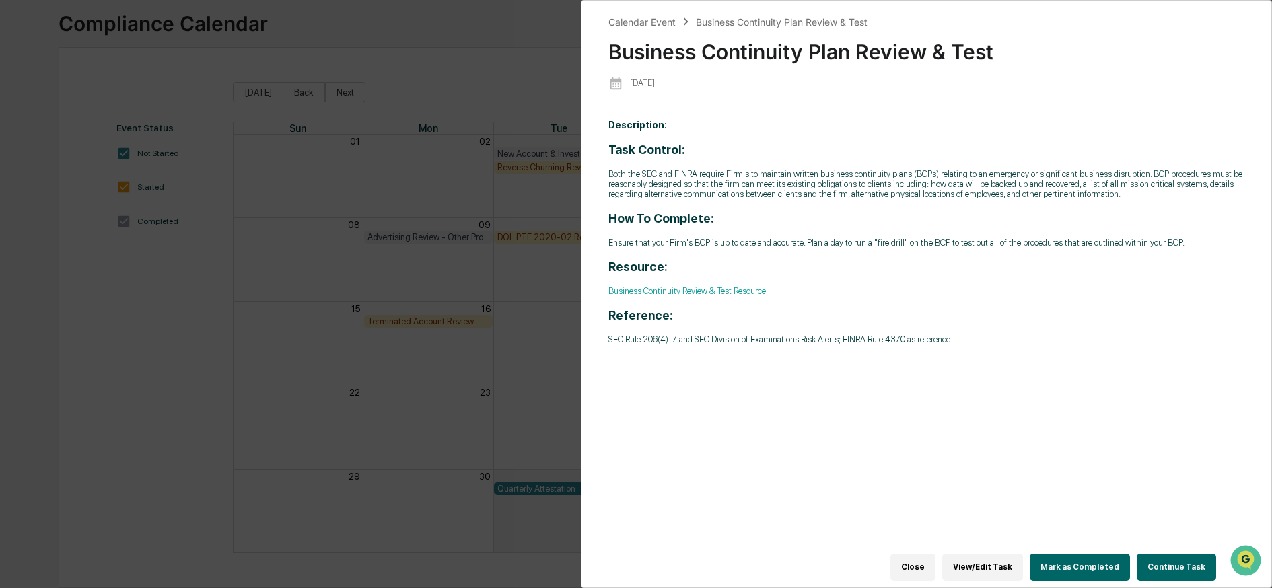
click at [1065, 554] on button "Mark as Completed" at bounding box center [1080, 567] width 100 height 27
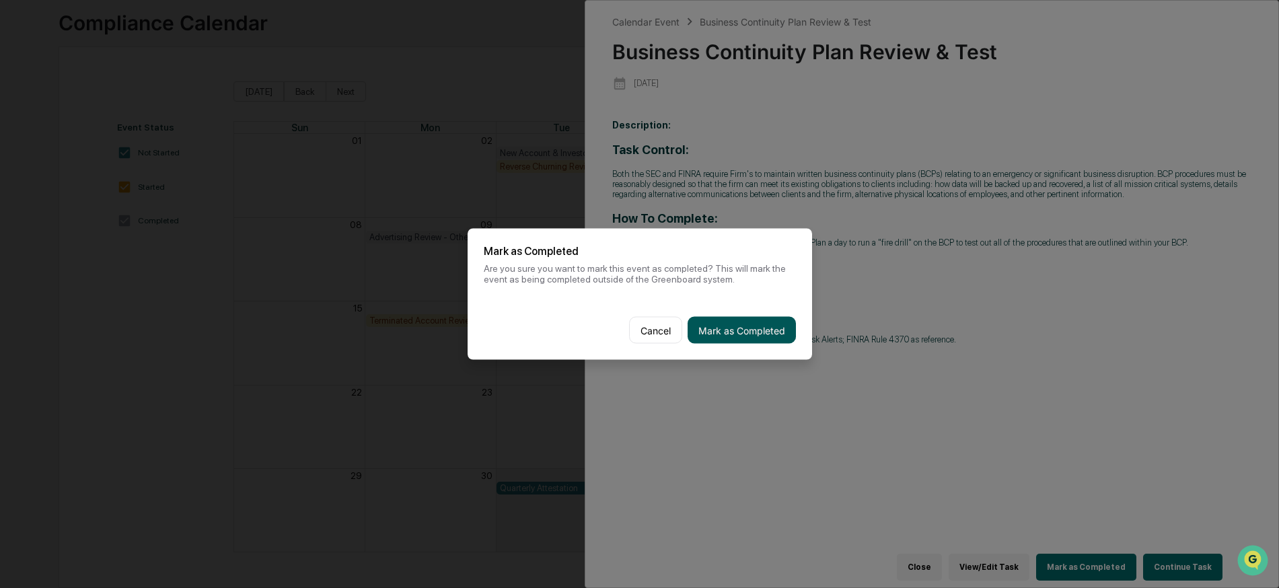
click at [740, 324] on button "Mark as Completed" at bounding box center [742, 330] width 108 height 27
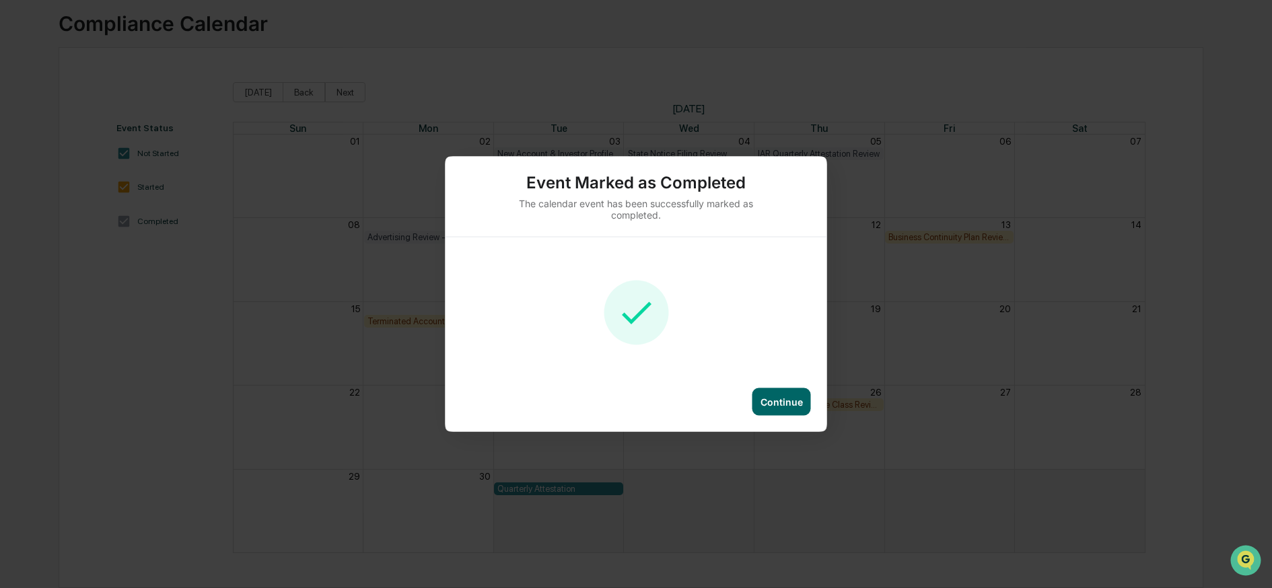
click at [816, 397] on div "Continue" at bounding box center [636, 410] width 382 height 44
click at [770, 404] on div "Continue" at bounding box center [781, 401] width 42 height 11
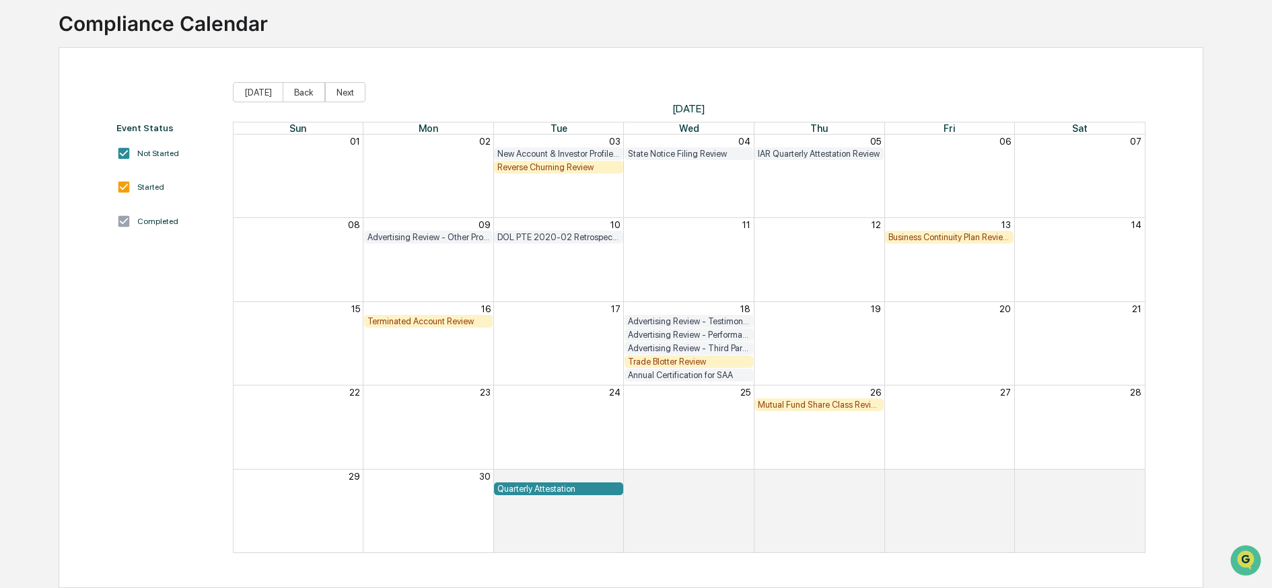
click at [436, 316] on div "Terminated Account Review" at bounding box center [428, 321] width 122 height 10
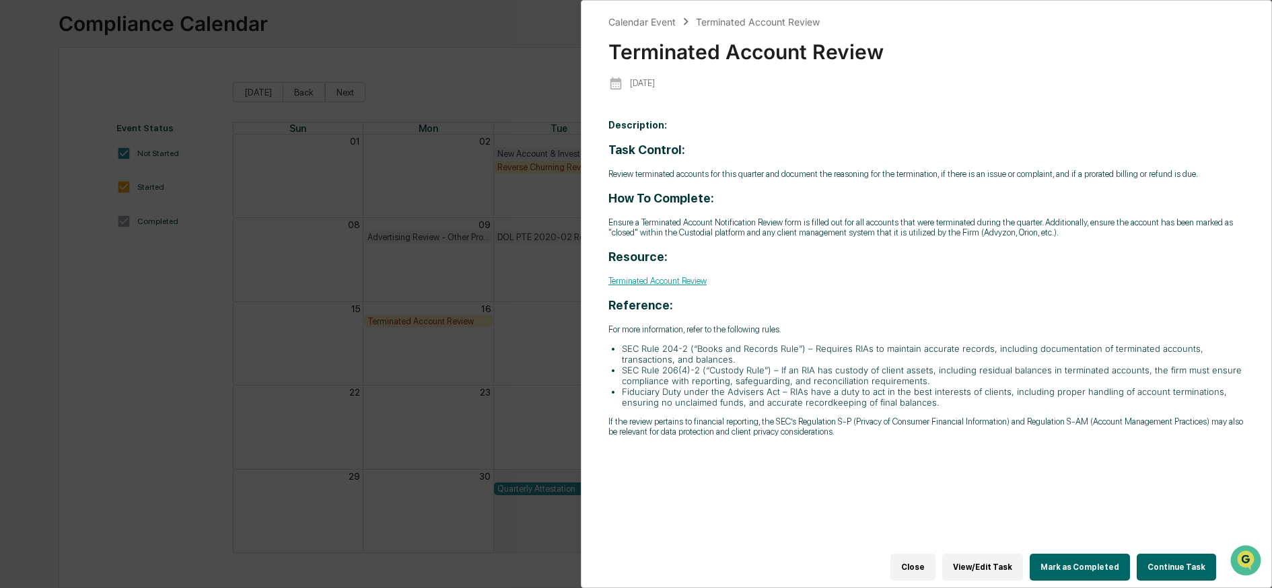
click at [1068, 562] on button "Mark as Completed" at bounding box center [1080, 567] width 100 height 27
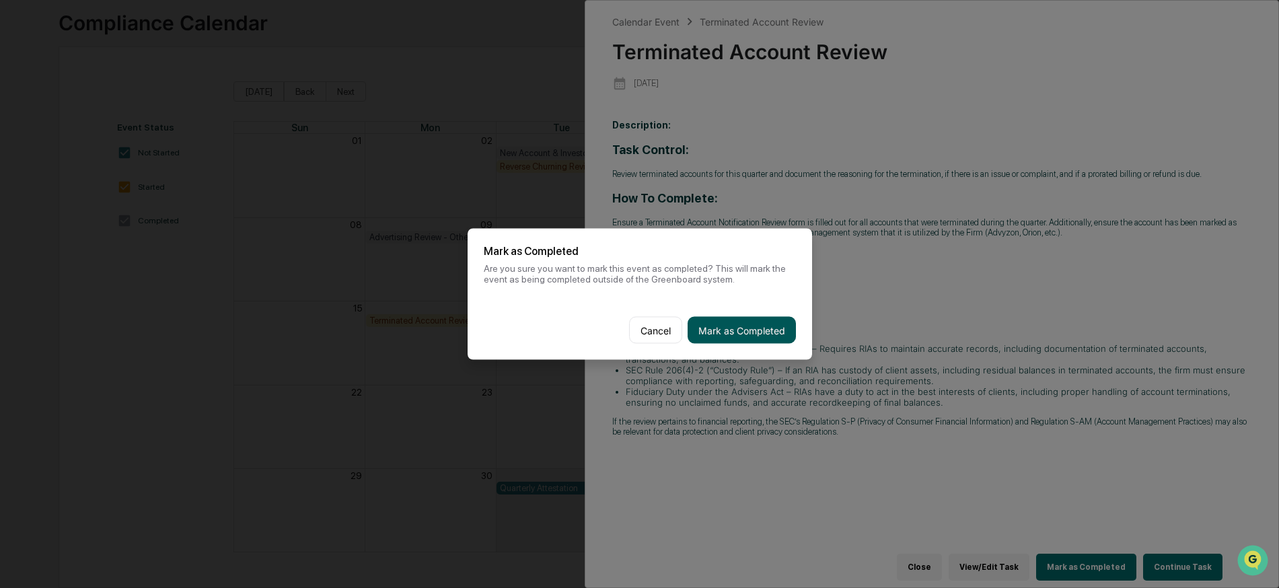
click at [731, 320] on button "Mark as Completed" at bounding box center [742, 330] width 108 height 27
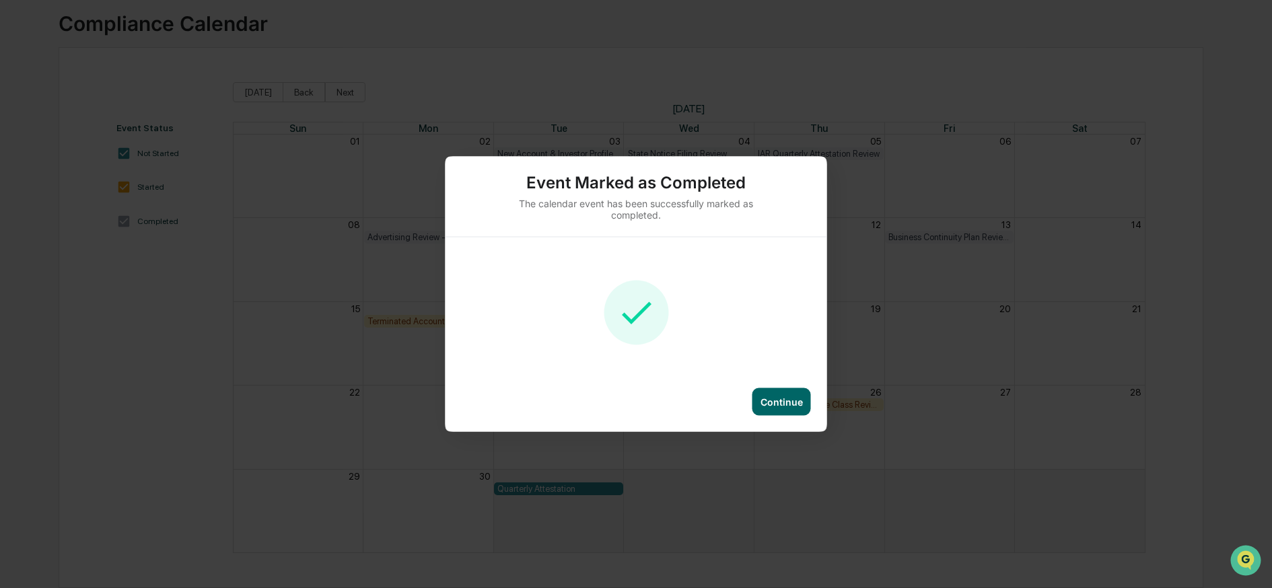
click at [801, 404] on div "Continue" at bounding box center [781, 401] width 42 height 11
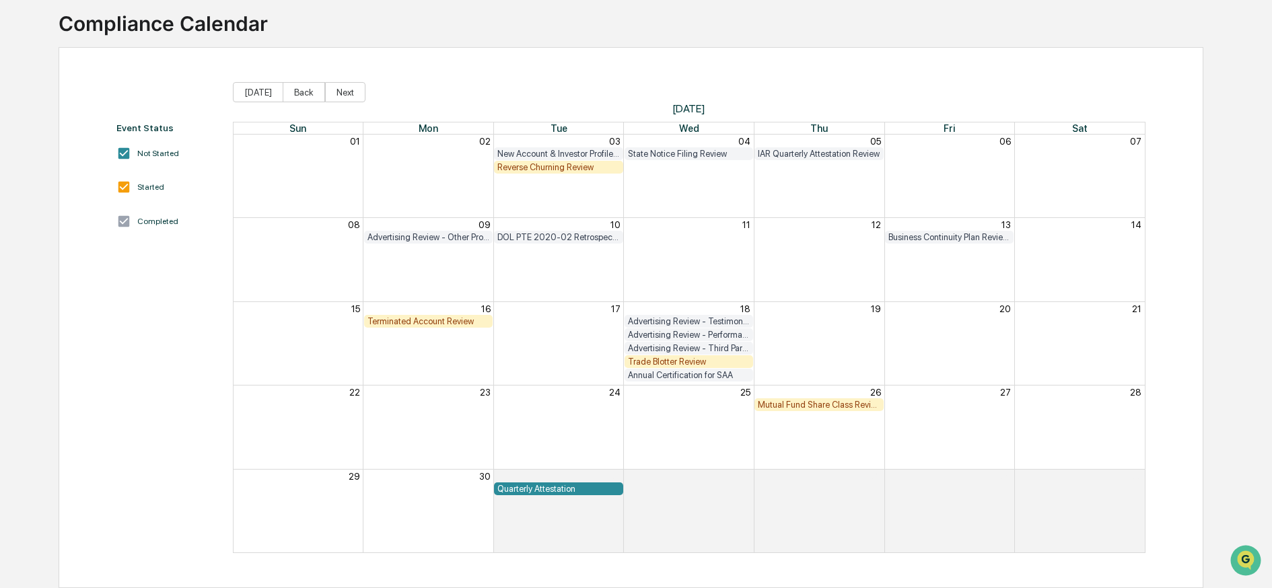
click at [822, 400] on div "Mutual Fund Share Class Review" at bounding box center [819, 405] width 122 height 10
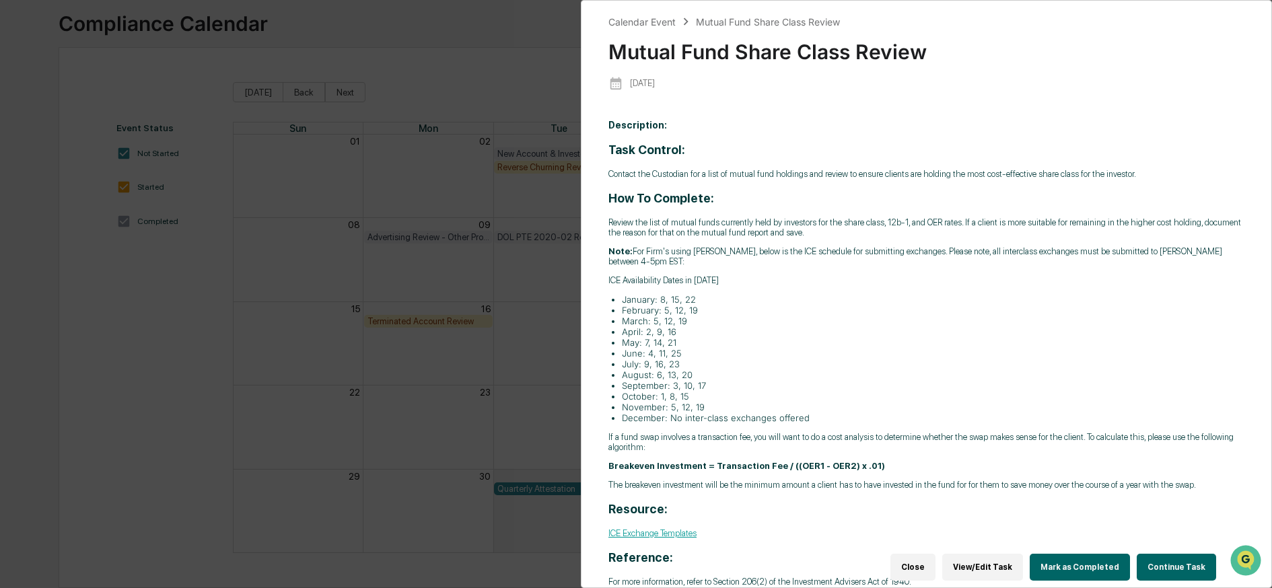
click at [1061, 555] on button "Mark as Completed" at bounding box center [1080, 567] width 100 height 27
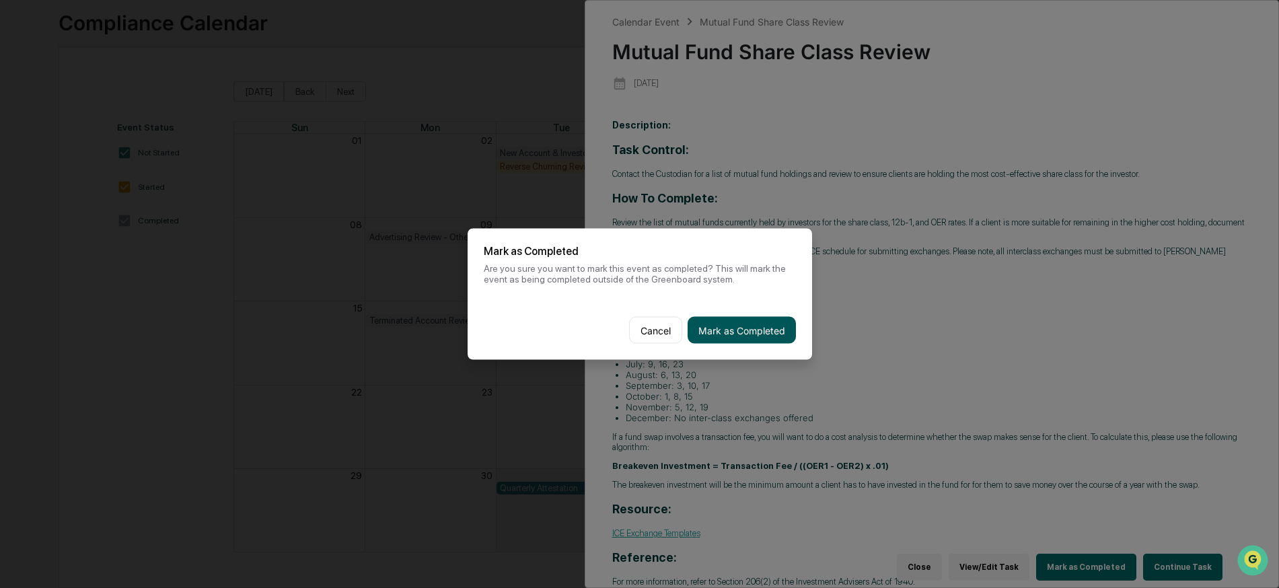
click at [727, 325] on button "Mark as Completed" at bounding box center [742, 330] width 108 height 27
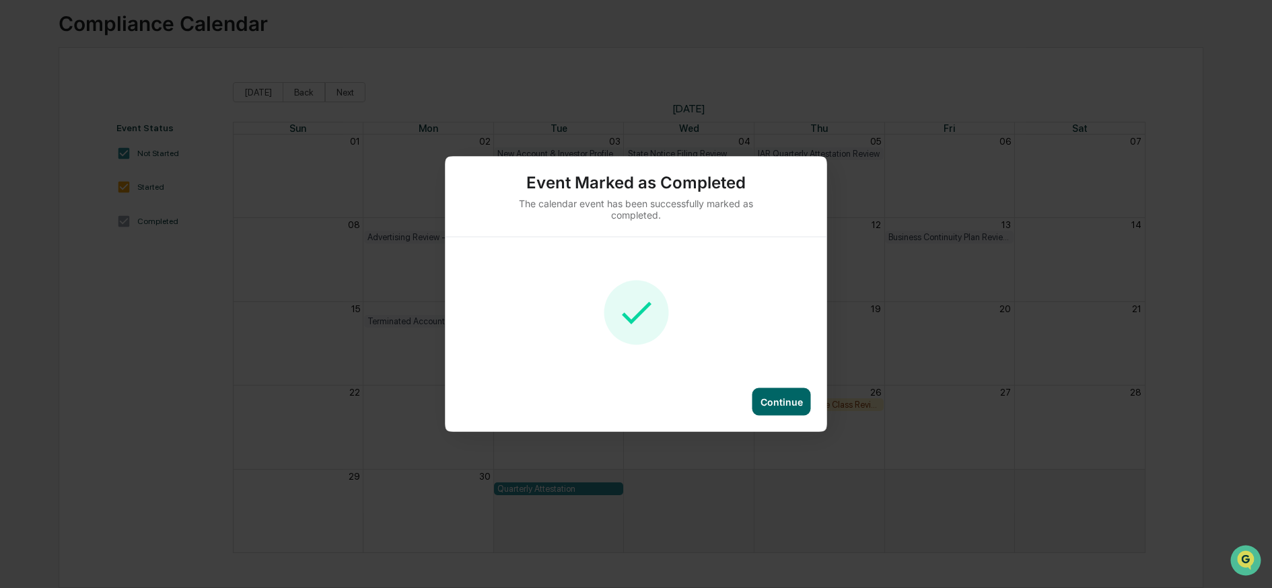
click at [774, 399] on div "Continue" at bounding box center [781, 401] width 42 height 11
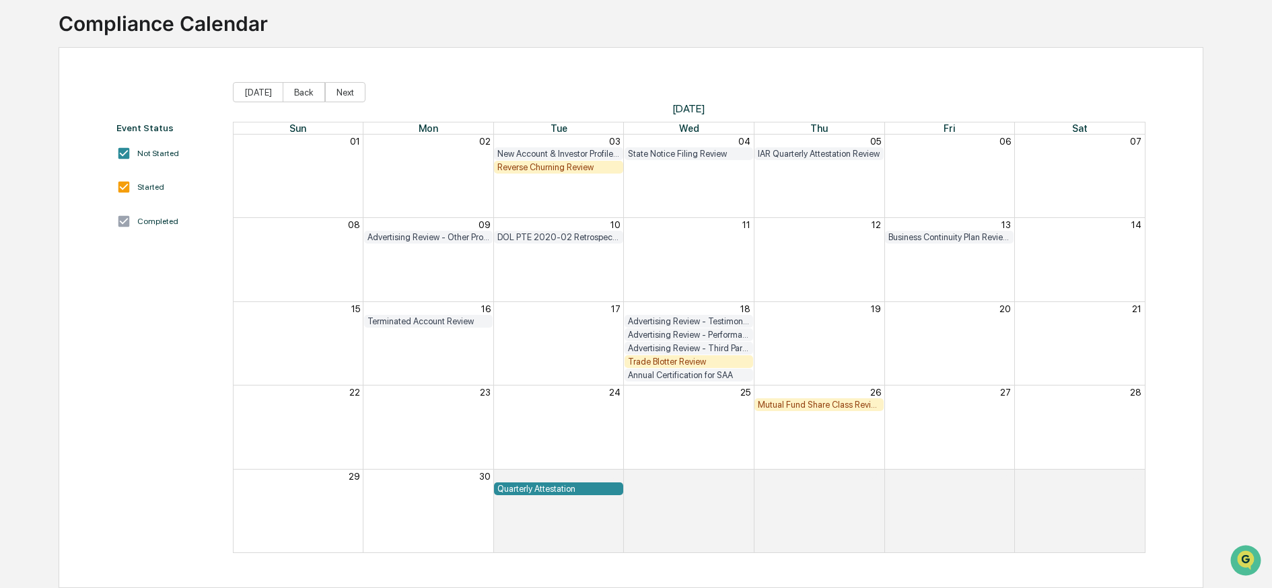
click at [669, 357] on div "Trade Blotter Review" at bounding box center [689, 362] width 122 height 10
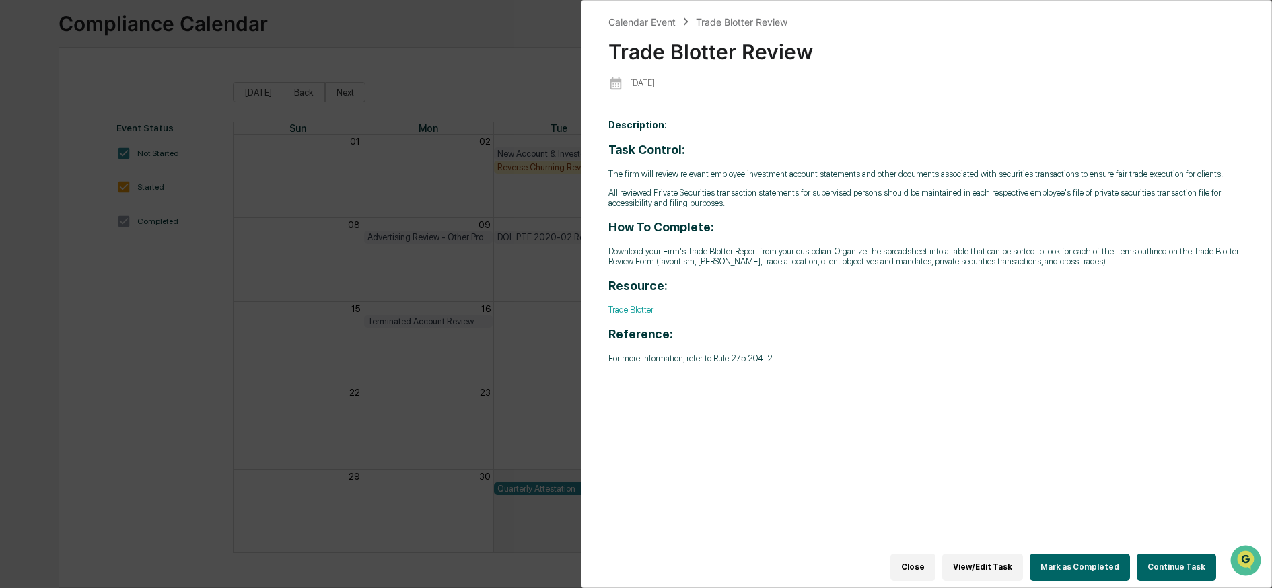
click at [1078, 559] on button "Mark as Completed" at bounding box center [1080, 567] width 100 height 27
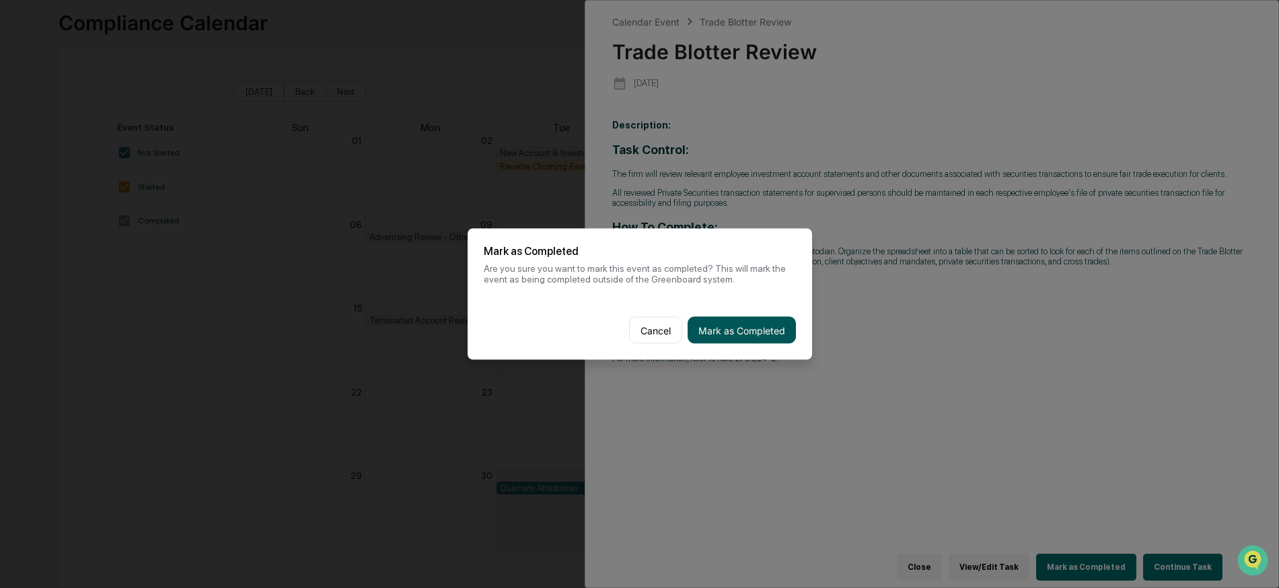
click at [728, 326] on button "Mark as Completed" at bounding box center [742, 330] width 108 height 27
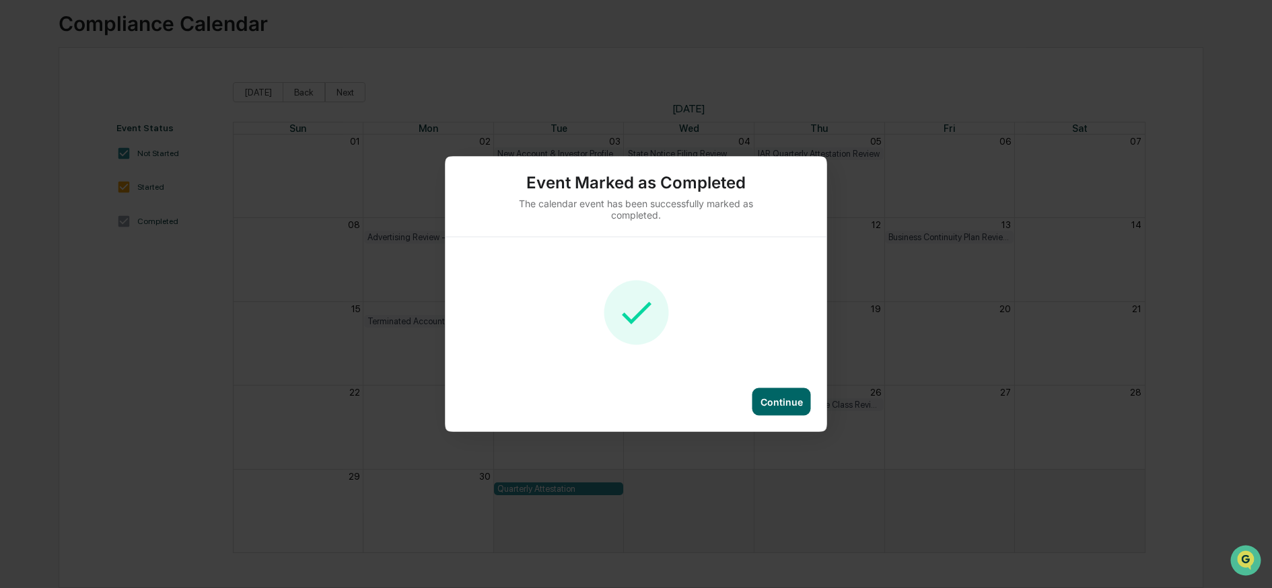
click at [781, 399] on div "Continue" at bounding box center [781, 401] width 42 height 11
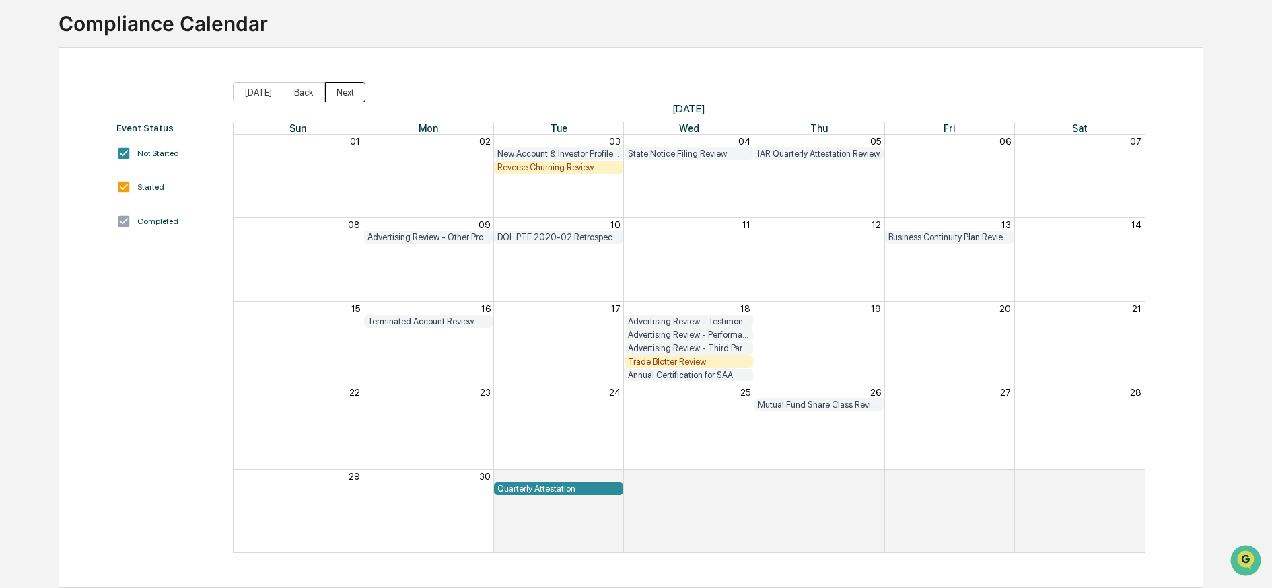
click at [328, 82] on button "Next" at bounding box center [345, 92] width 40 height 20
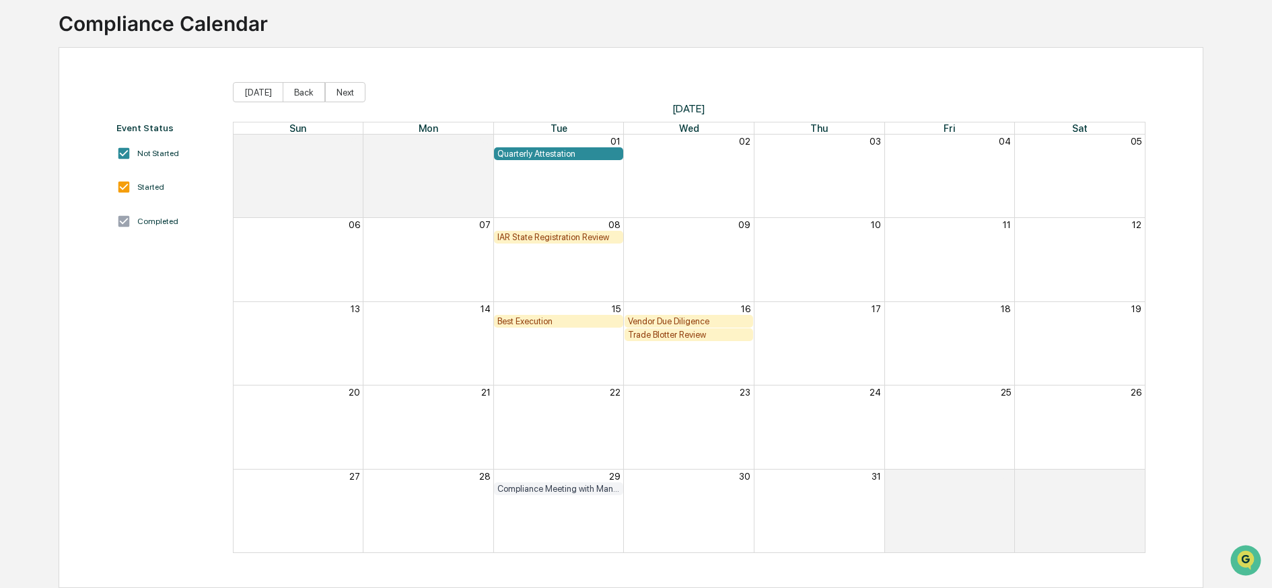
click at [551, 232] on div "IAR State Registration Review" at bounding box center [558, 237] width 122 height 10
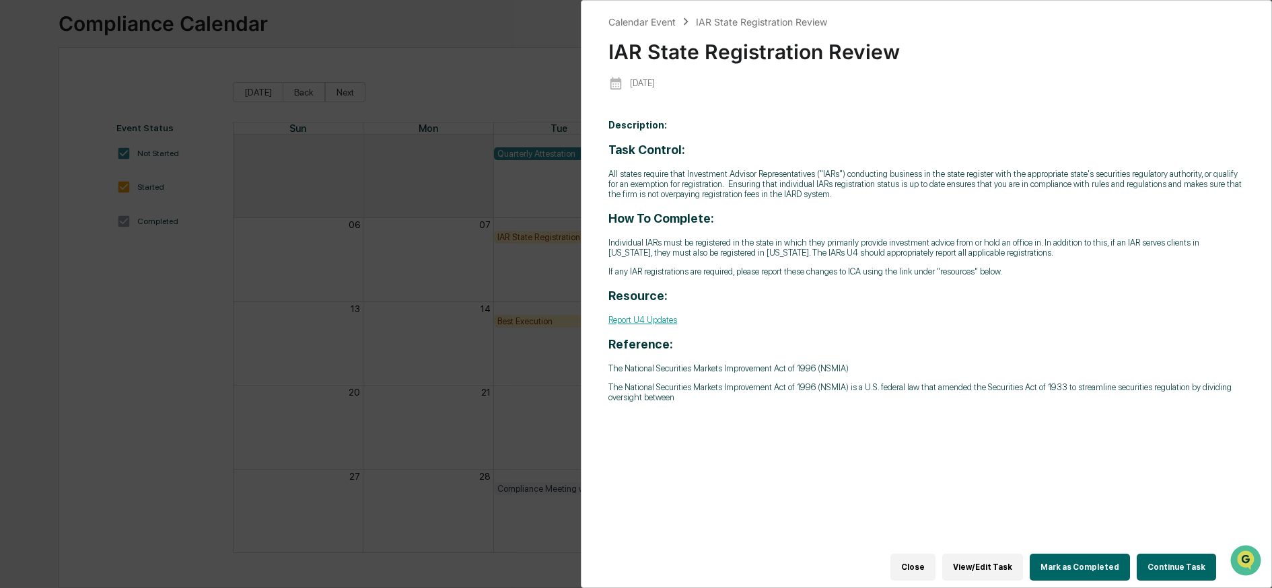
click at [1083, 566] on button "Mark as Completed" at bounding box center [1080, 567] width 100 height 27
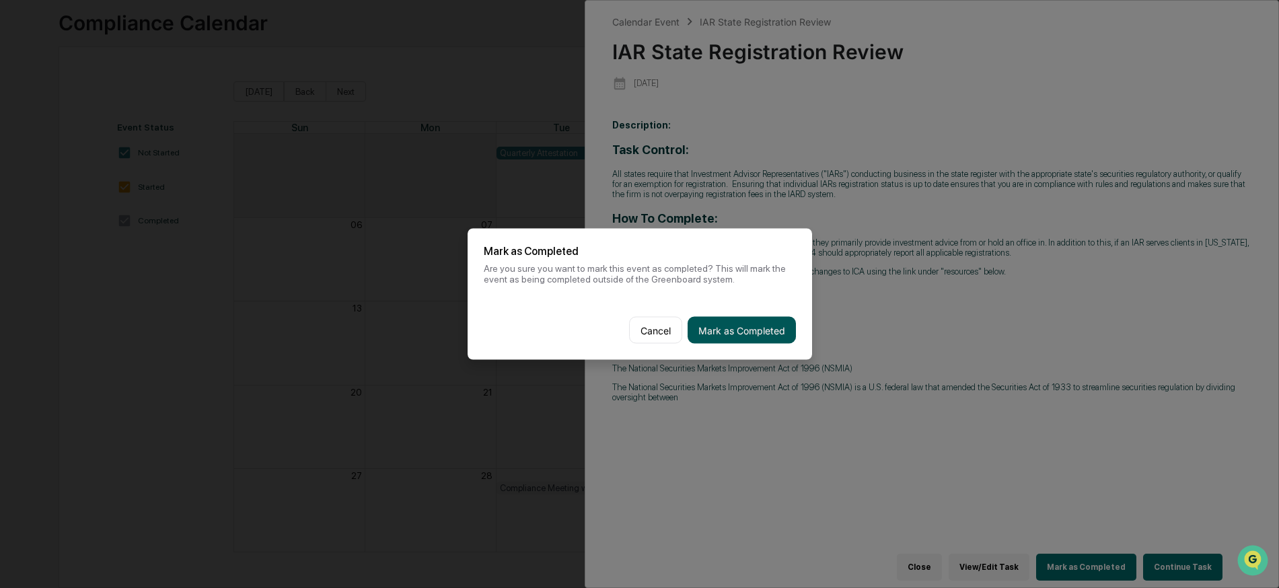
click at [727, 321] on button "Mark as Completed" at bounding box center [742, 330] width 108 height 27
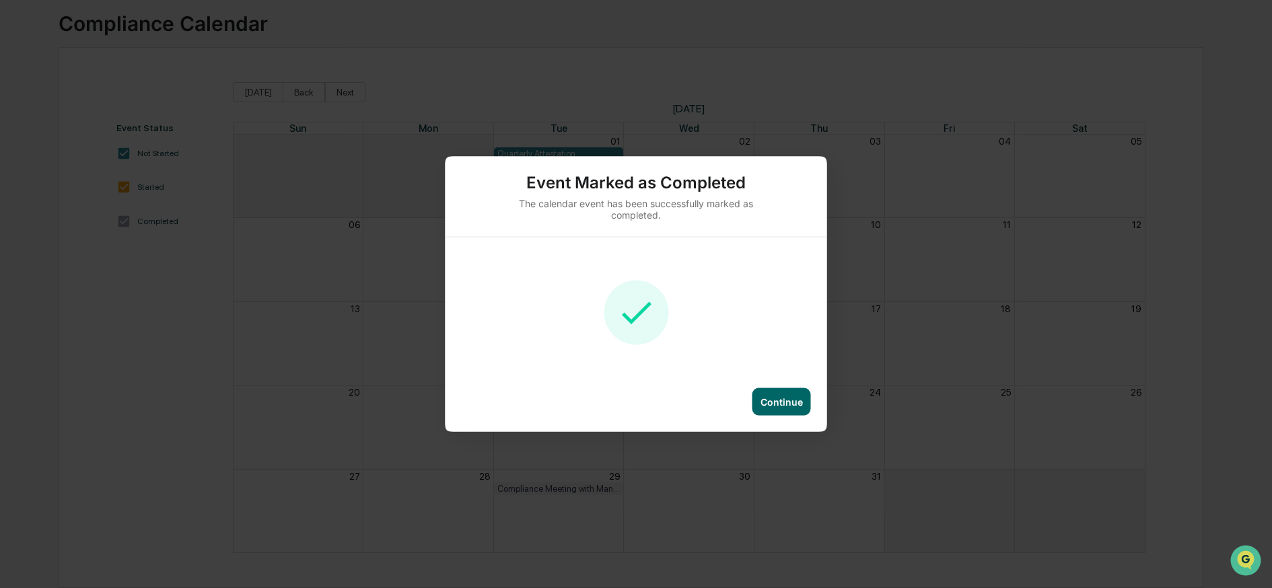
click at [764, 404] on div "Continue" at bounding box center [781, 401] width 42 height 11
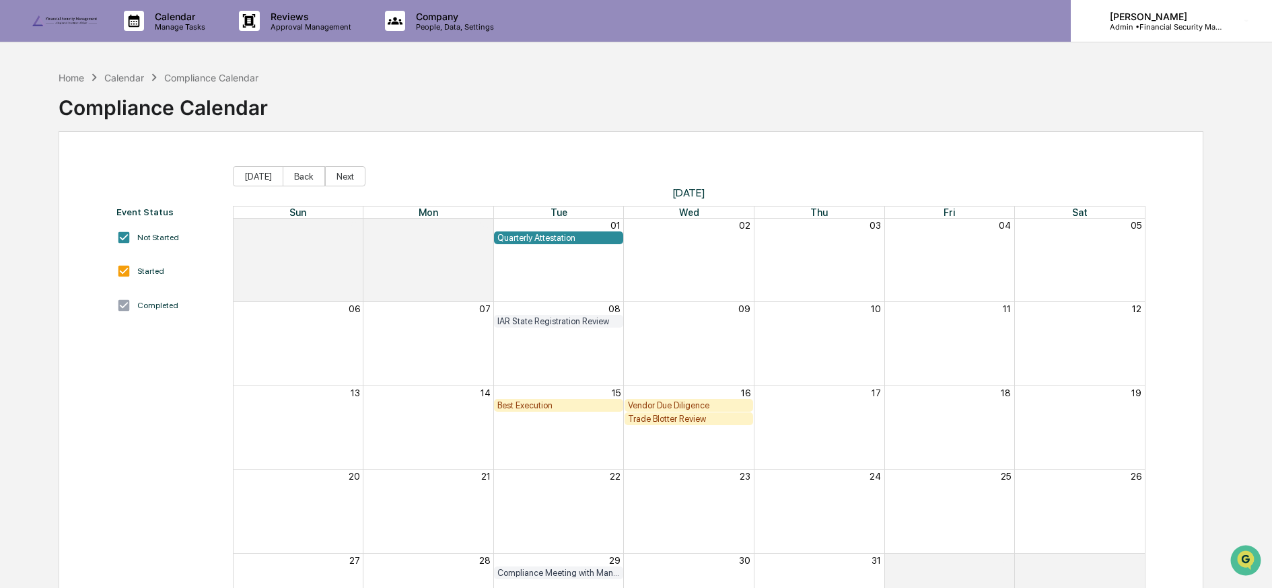
click at [1141, 27] on p "Admin • Financial Security Management" at bounding box center [1161, 26] width 125 height 9
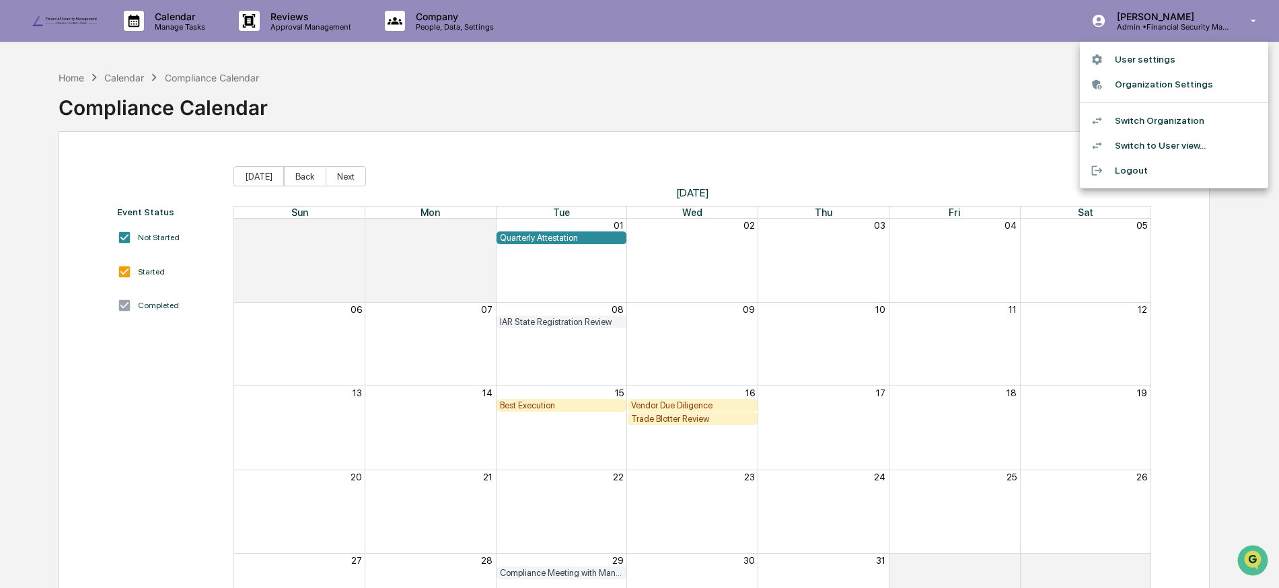
click at [1121, 120] on li "Switch Organization" at bounding box center [1174, 120] width 188 height 25
